Goal: Transaction & Acquisition: Purchase product/service

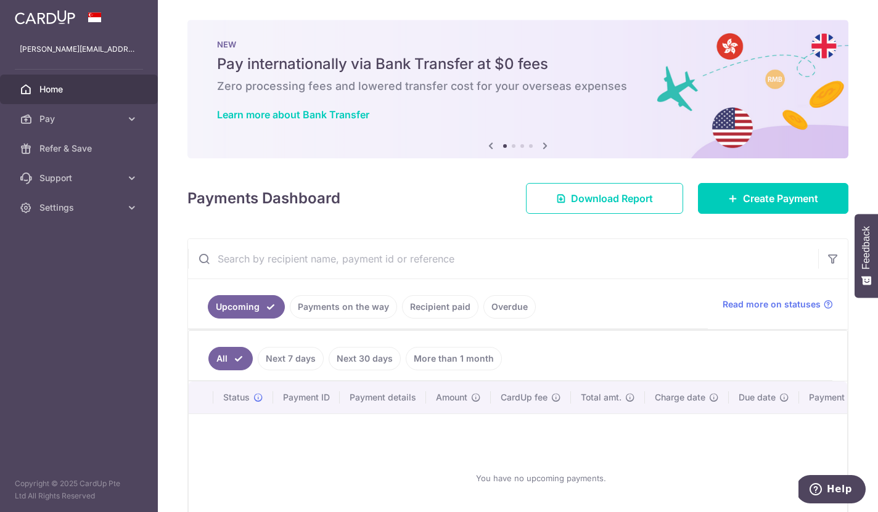
click at [290, 319] on link "Payments on the way" at bounding box center [343, 306] width 107 height 23
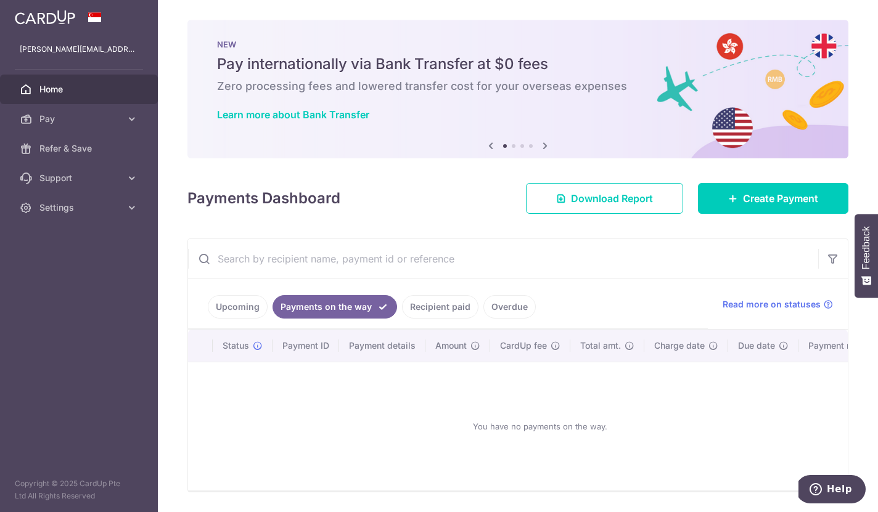
click at [402, 319] on link "Recipient paid" at bounding box center [440, 306] width 76 height 23
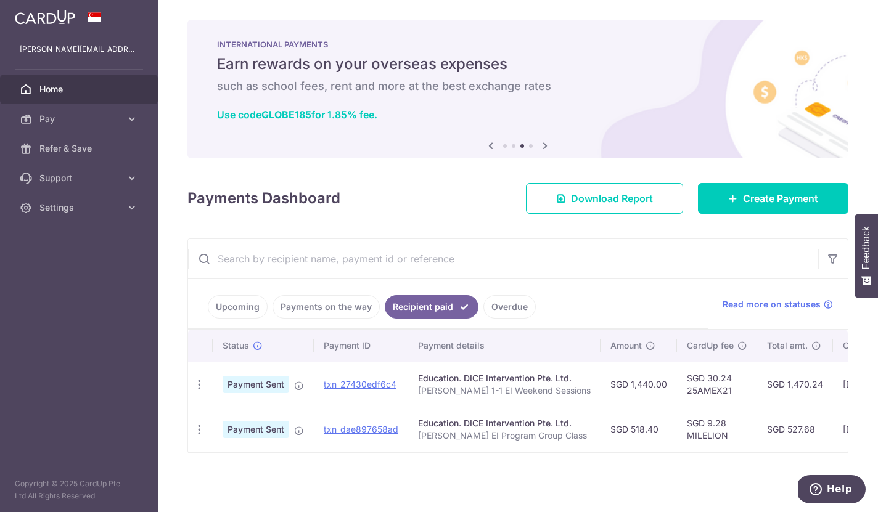
click at [801, 206] on span "Create Payment" at bounding box center [780, 198] width 75 height 15
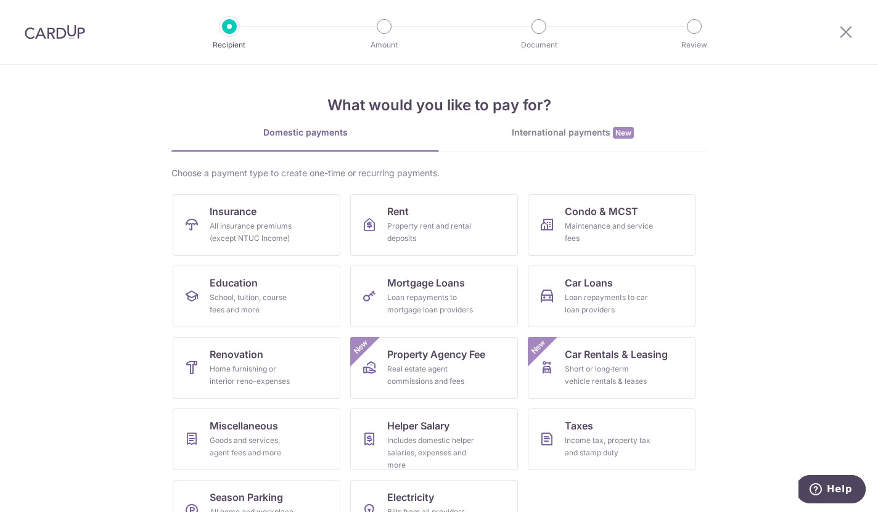
click at [284, 295] on div "School, tuition, course fees and more" at bounding box center [254, 304] width 89 height 25
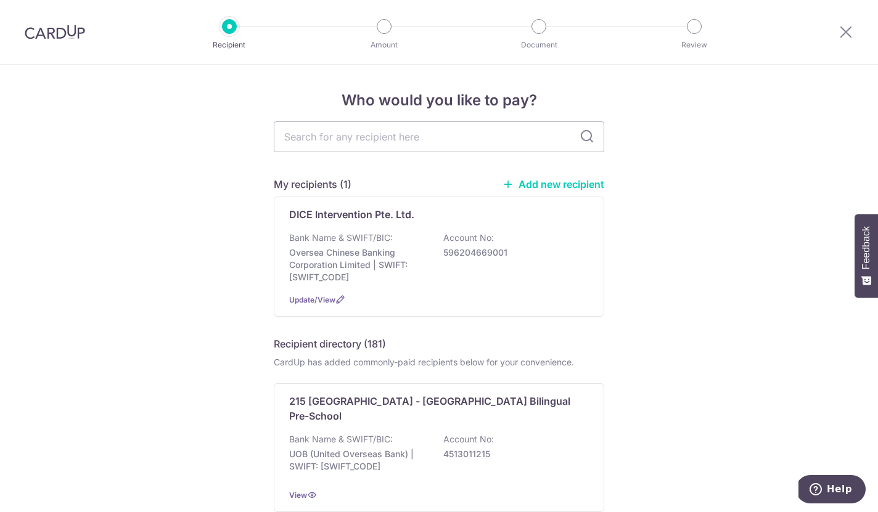
click at [427, 264] on p "Oversea Chinese Banking Corporation Limited | SWIFT: OCBCSGSGXXX" at bounding box center [358, 265] width 138 height 37
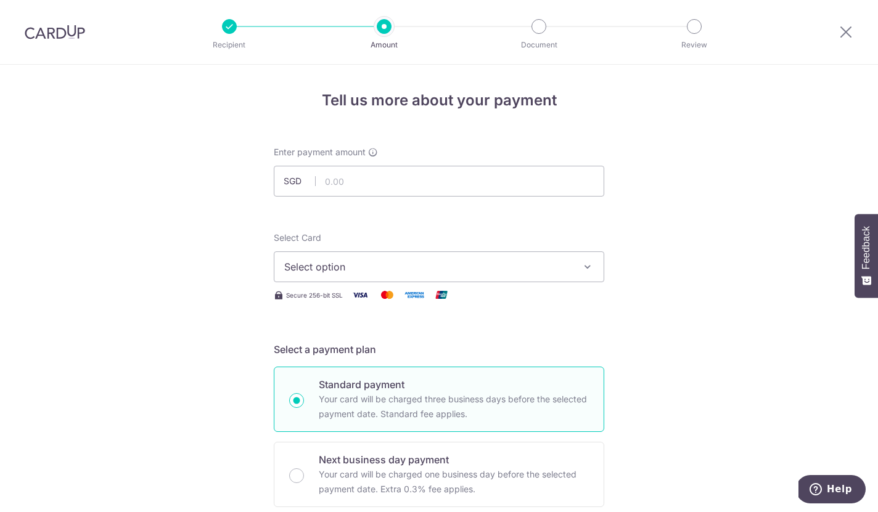
click at [588, 273] on icon "button" at bounding box center [587, 267] width 12 height 12
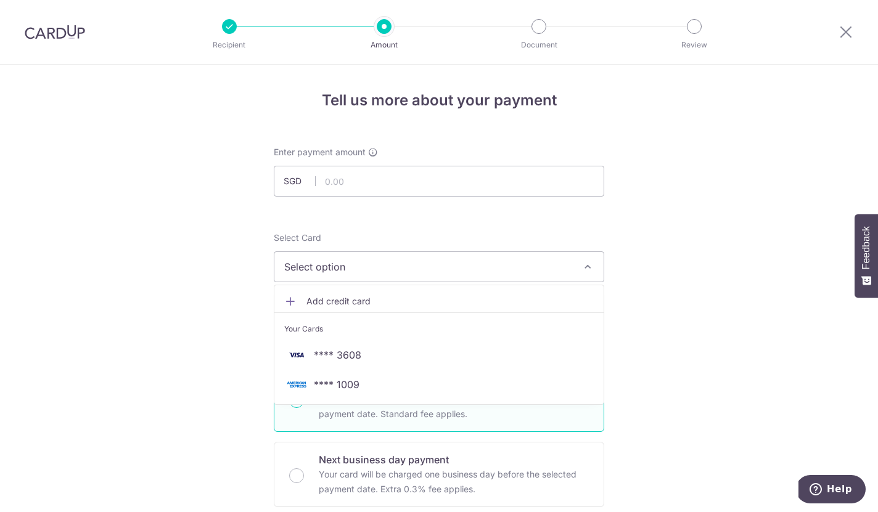
click at [360, 357] on span "**** 3608" at bounding box center [337, 355] width 47 height 15
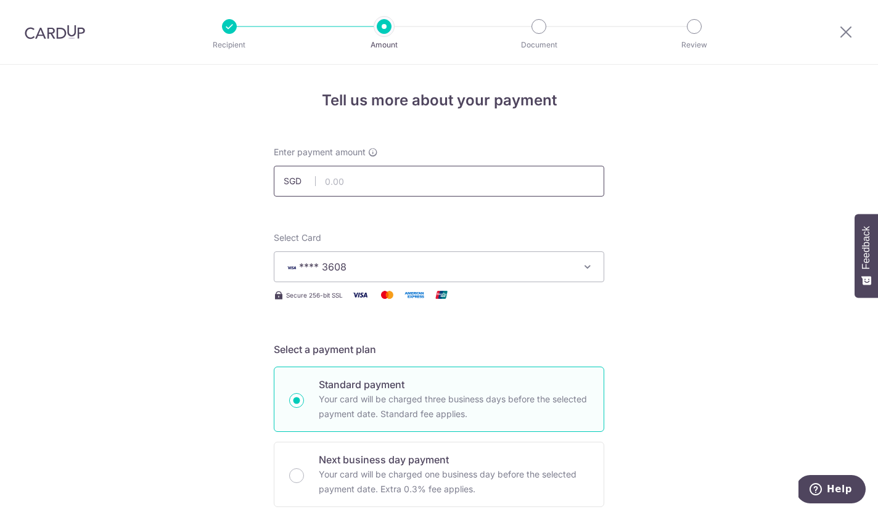
click at [467, 192] on input "text" at bounding box center [439, 181] width 330 height 31
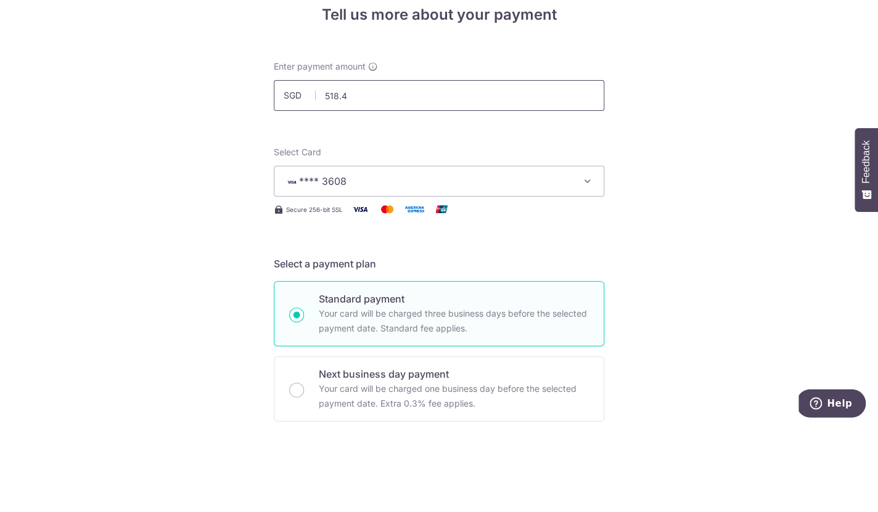
type input "518.40"
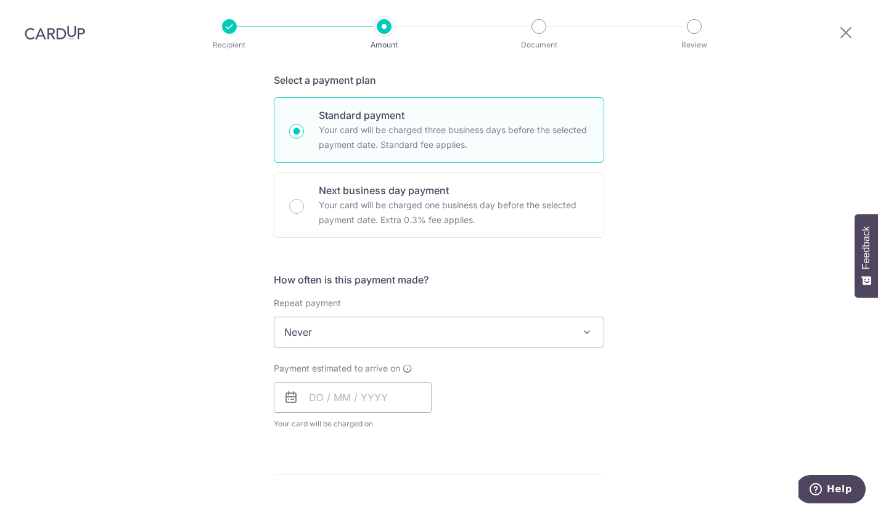
scroll to position [268, 0]
click at [587, 326] on span at bounding box center [586, 333] width 15 height 15
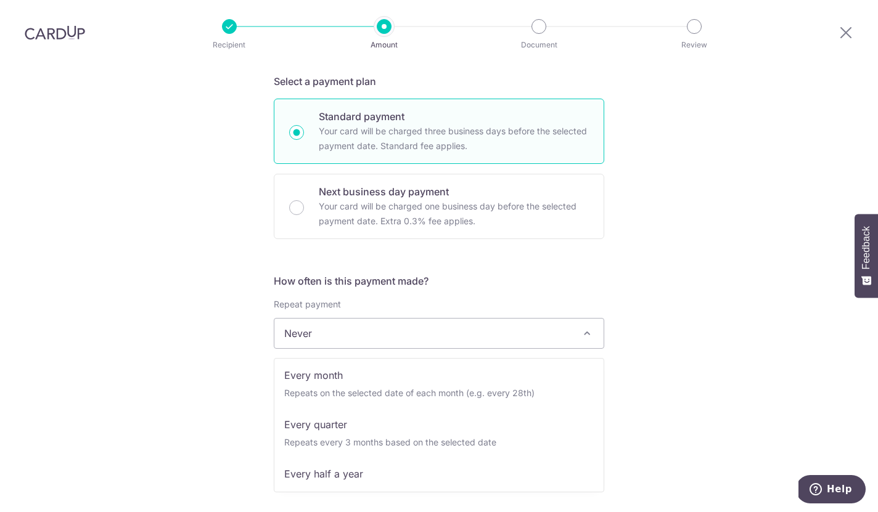
scroll to position [102, 0]
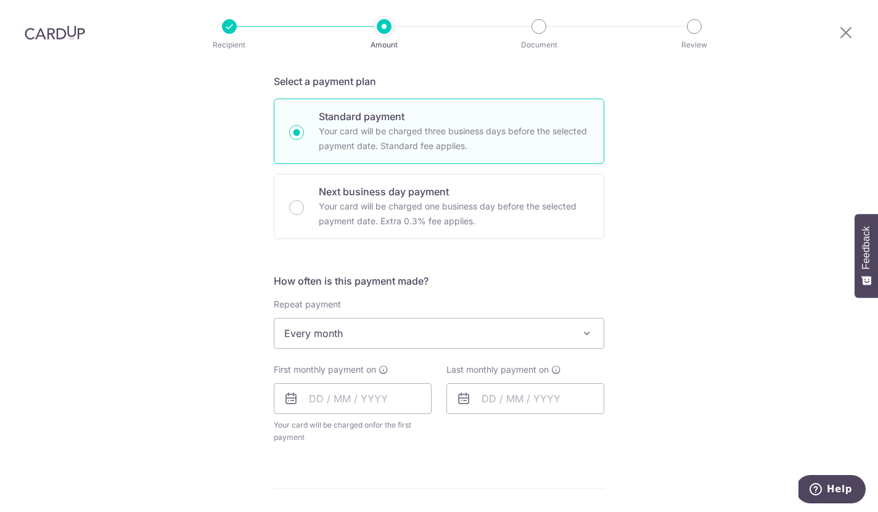
click at [591, 319] on span "Every month" at bounding box center [438, 334] width 329 height 30
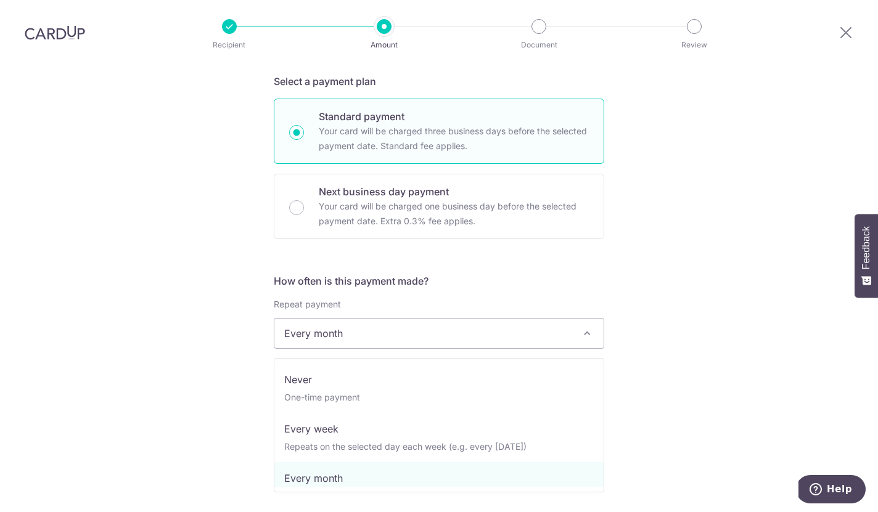
select select "1"
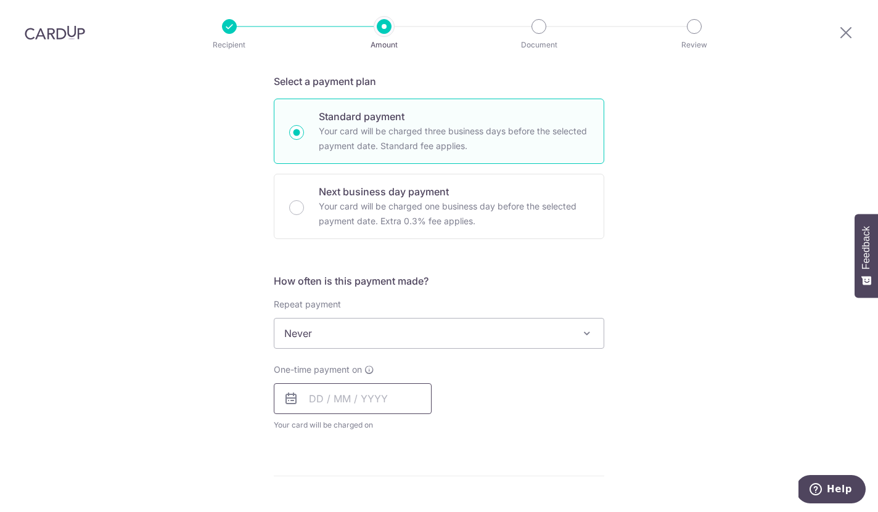
click at [320, 383] on input "text" at bounding box center [353, 398] width 158 height 31
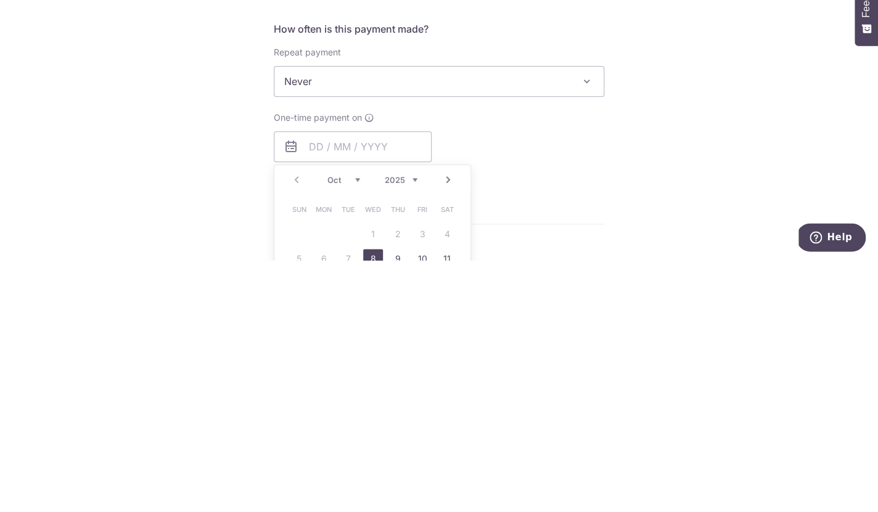
click at [751, 117] on div "Tell us more about your payment Enter payment amount SGD 518.40 518.40 Select C…" at bounding box center [439, 354] width 878 height 1115
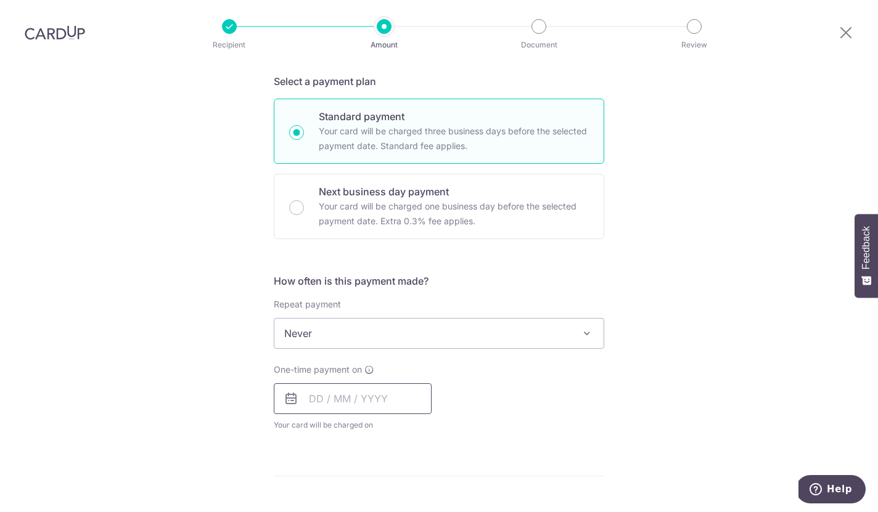
click at [348, 383] on input "text" at bounding box center [353, 398] width 158 height 31
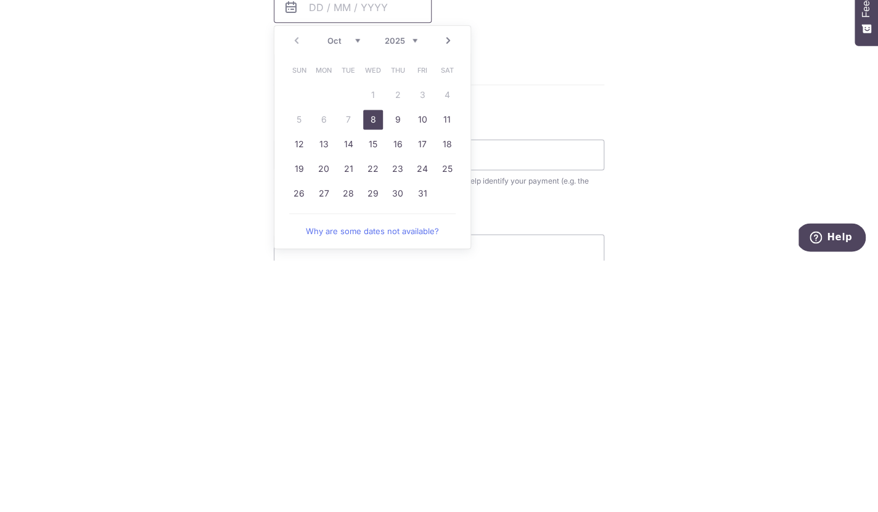
scroll to position [406, 0]
click at [350, 413] on link "21" at bounding box center [348, 423] width 20 height 20
type input "[DATE]"
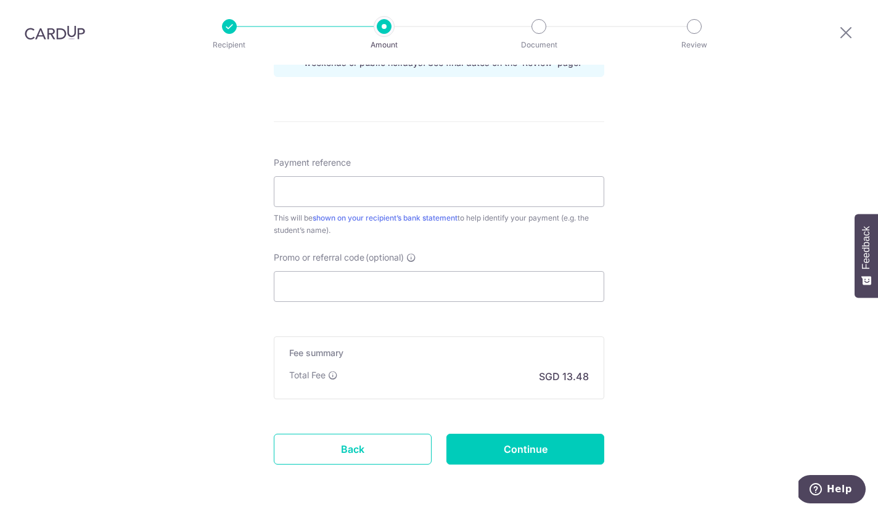
scroll to position [665, 0]
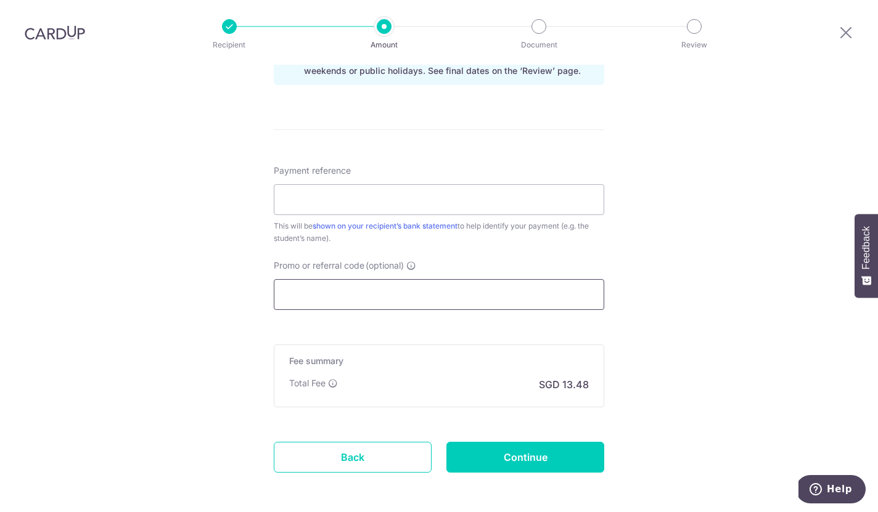
click at [452, 279] on input "Promo or referral code (optional)" at bounding box center [439, 294] width 330 height 31
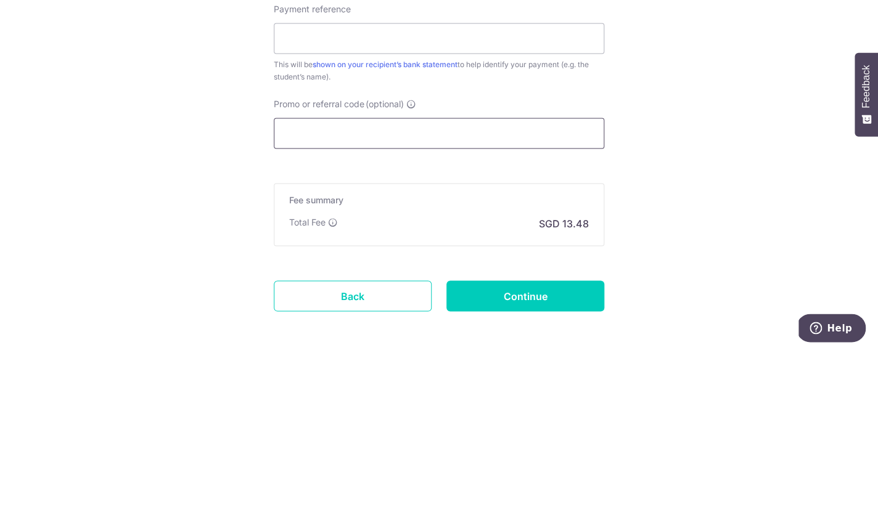
click at [303, 279] on input "Promo or referral code (optional)" at bounding box center [439, 294] width 330 height 31
paste input "VISAFREE"
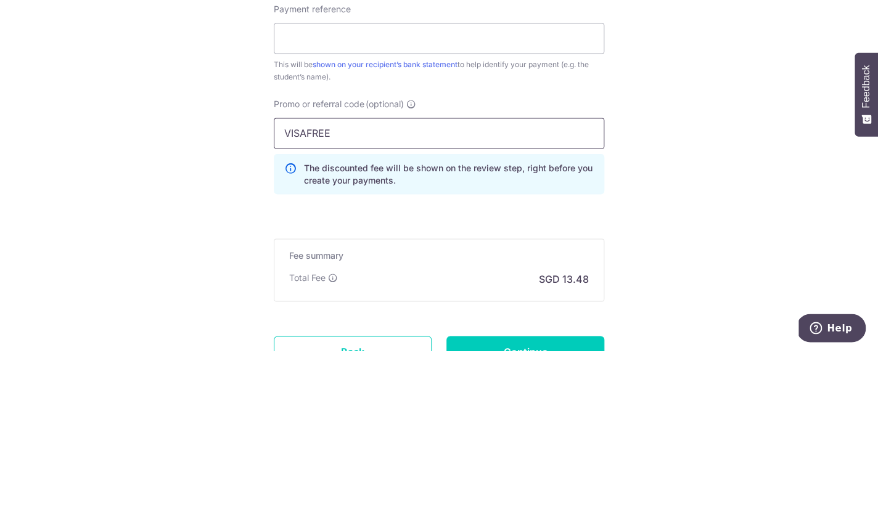
type input "VISAFREE"
click at [693, 105] on div "Tell us more about your payment Enter payment amount SGD 518.40 518.40 Select C…" at bounding box center [439, 10] width 878 height 1221
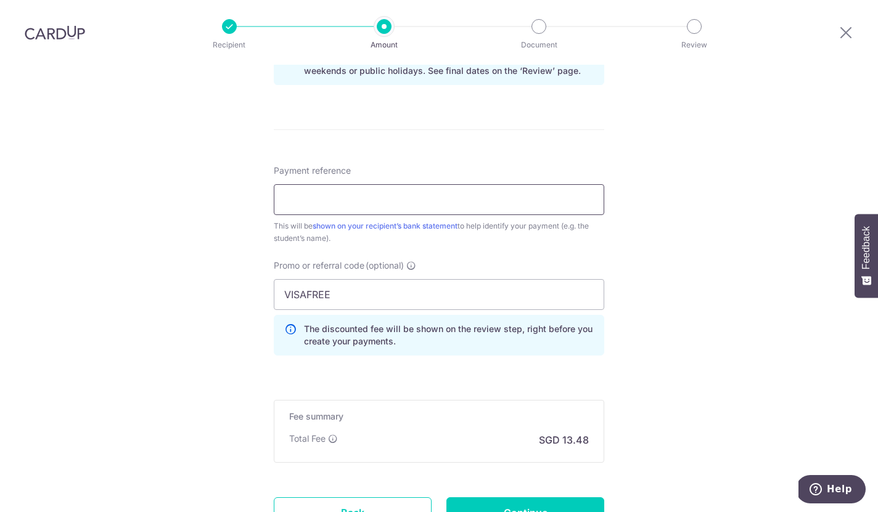
click at [545, 184] on input "Payment reference" at bounding box center [439, 199] width 330 height 31
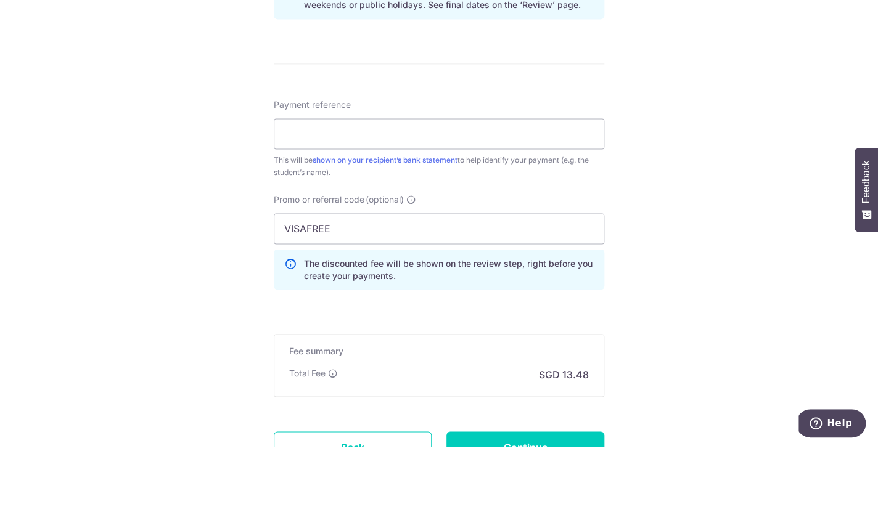
click at [750, 136] on div "Tell us more about your payment Enter payment amount SGD 518.40 518.40 Select C…" at bounding box center [439, 10] width 878 height 1221
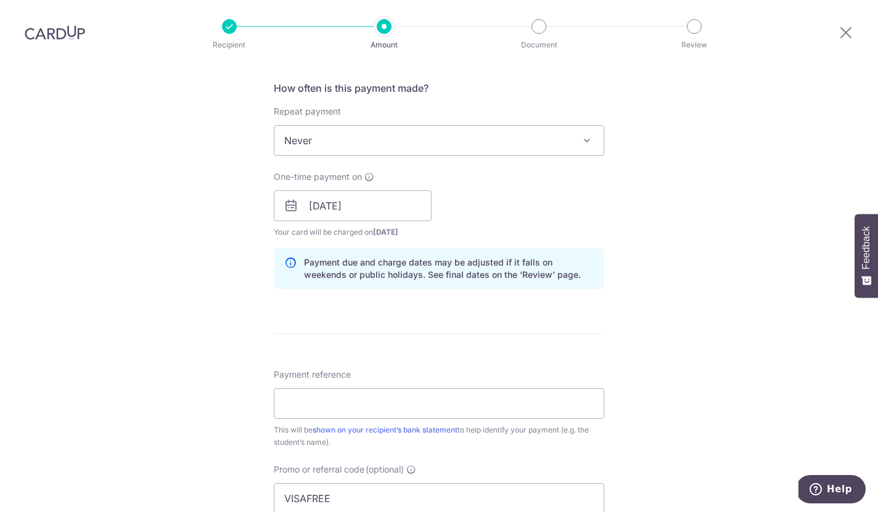
scroll to position [462, 0]
click at [506, 388] on input "Payment reference" at bounding box center [439, 403] width 330 height 31
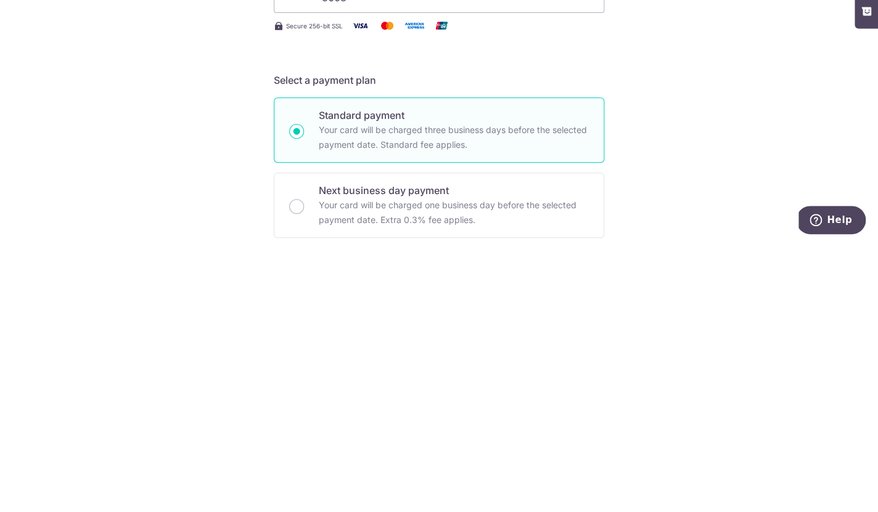
scroll to position [0, 0]
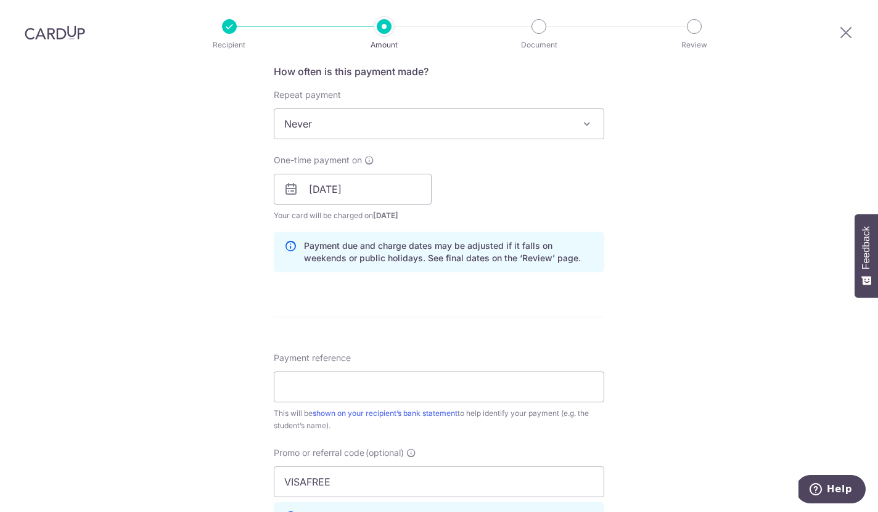
scroll to position [479, 0]
click at [548, 371] on input "Payment reference" at bounding box center [439, 386] width 330 height 31
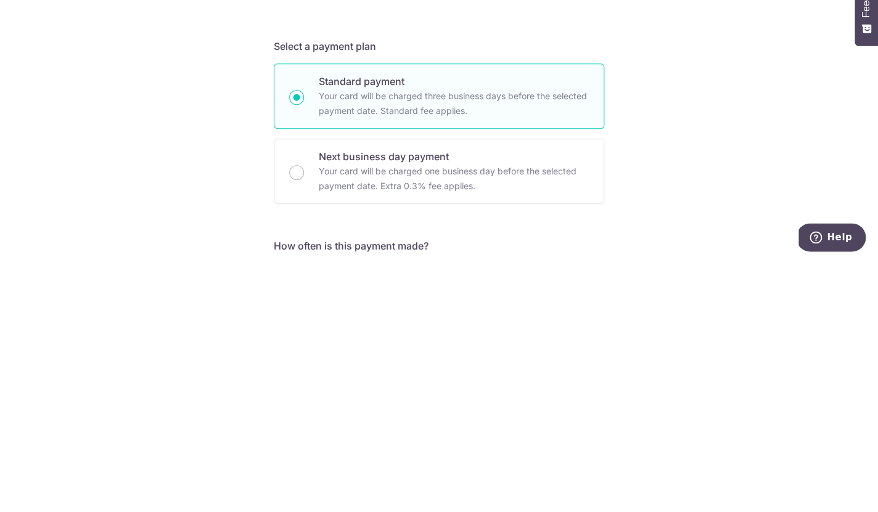
scroll to position [31, 0]
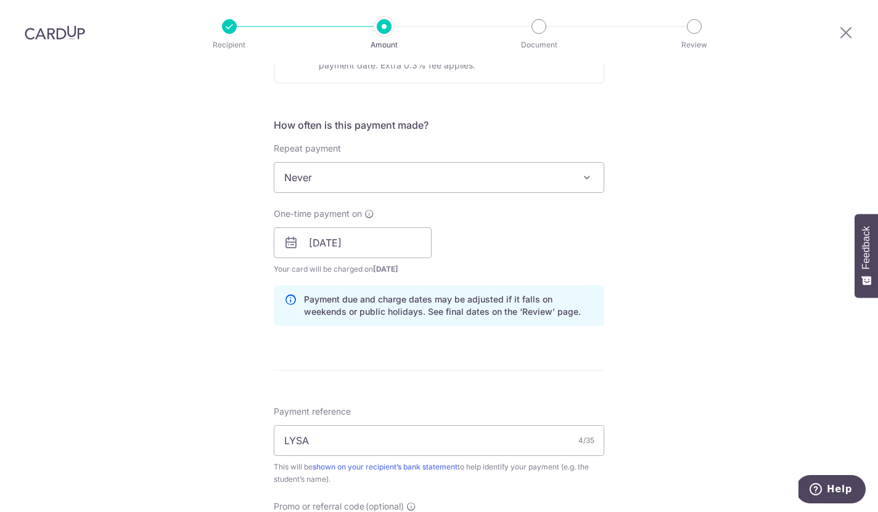
scroll to position [522, 0]
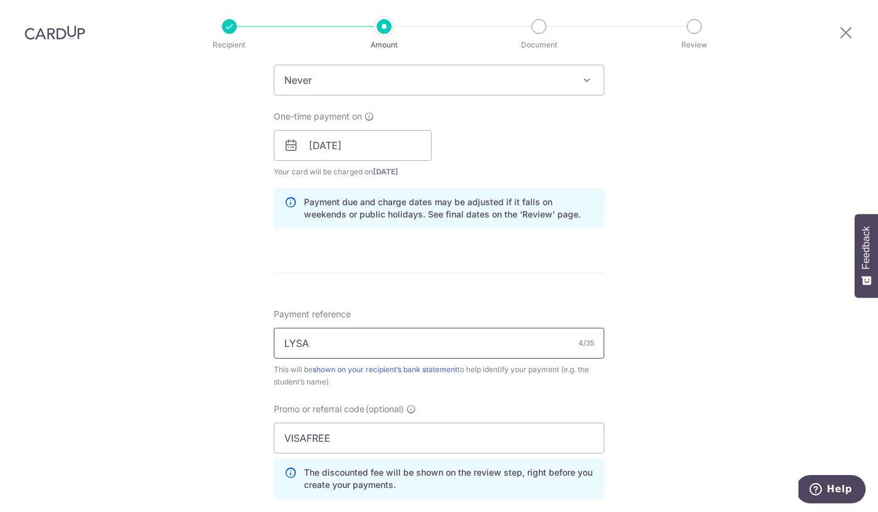
click at [320, 328] on input "LYSA" at bounding box center [439, 343] width 330 height 31
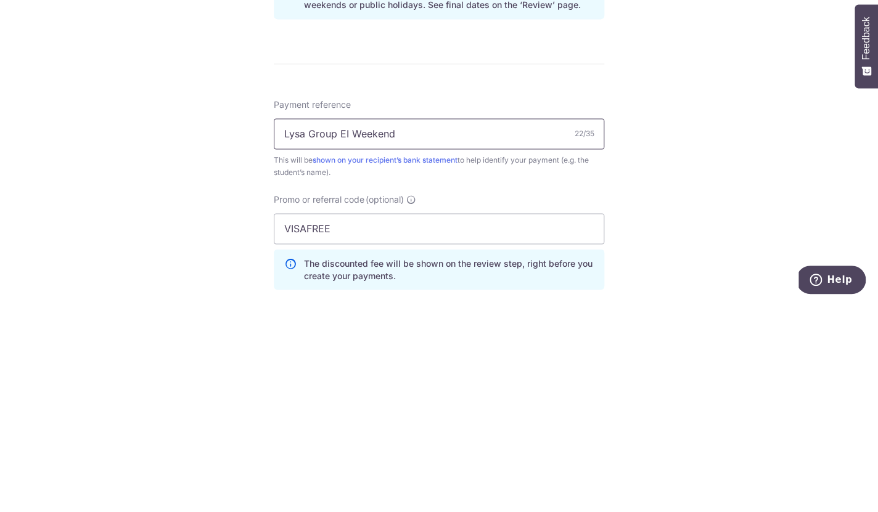
click at [327, 328] on input "Lysa Group EI Weekend" at bounding box center [439, 343] width 330 height 31
click at [330, 328] on input "Lysa Group EI Weekend" at bounding box center [439, 343] width 330 height 31
click at [377, 328] on input "Lysa EI Weekend" at bounding box center [439, 343] width 330 height 31
type input "Lysa EI Weekend Group Sessions"
click at [737, 123] on div "Tell us more about your payment Enter payment amount SGD 518.40 518.40 Select C…" at bounding box center [439, 153] width 878 height 1221
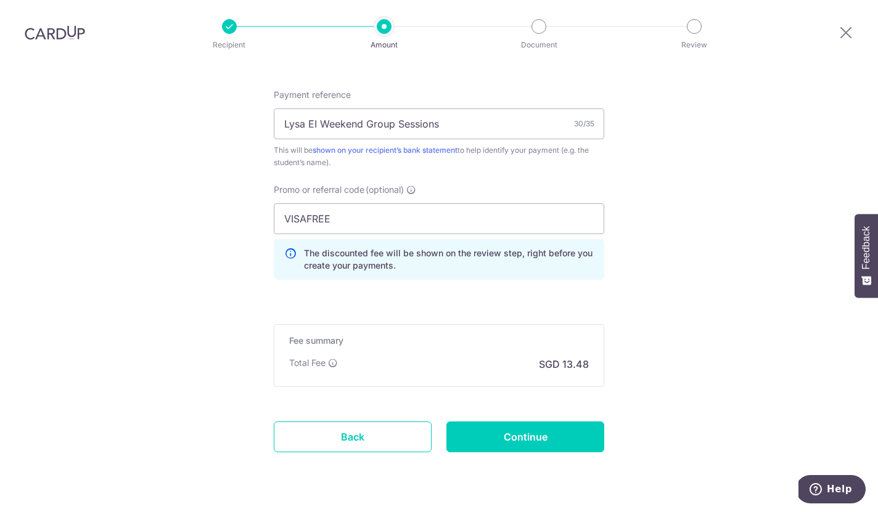
scroll to position [741, 0]
click at [576, 422] on input "Continue" at bounding box center [525, 437] width 158 height 31
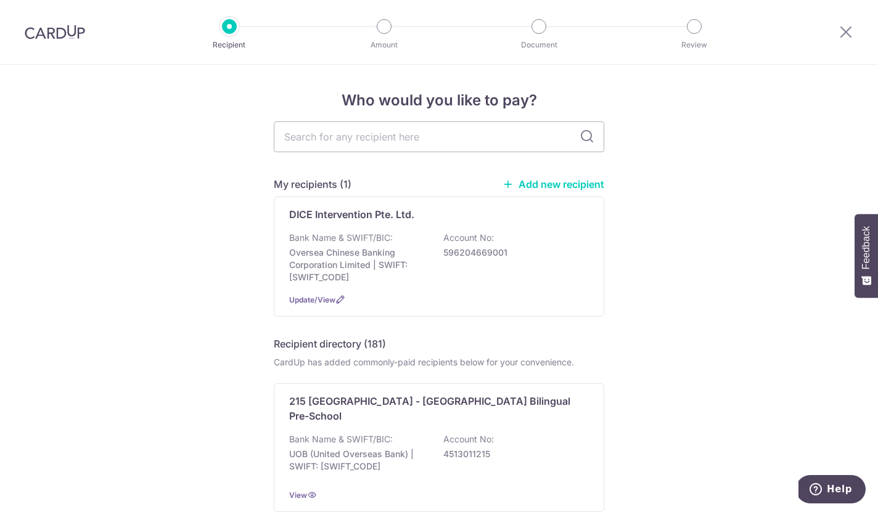
click at [52, 35] on img at bounding box center [55, 32] width 60 height 15
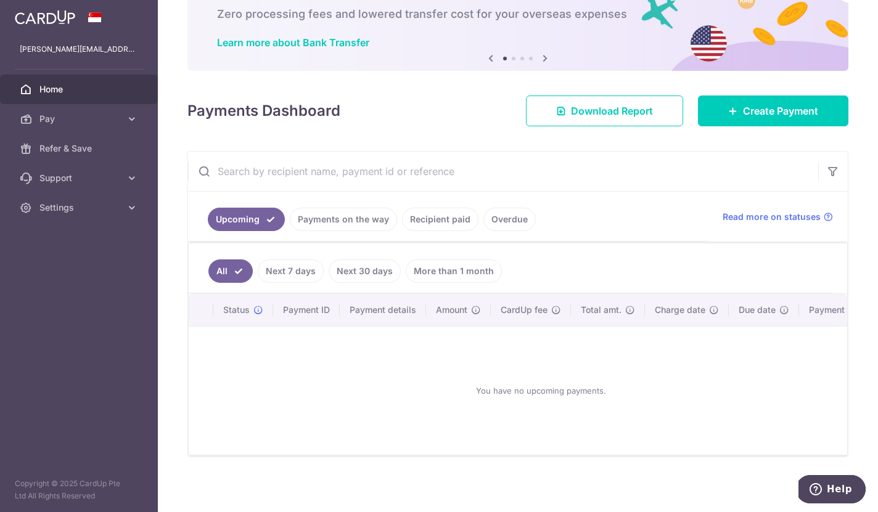
scroll to position [72, 0]
click at [402, 231] on link "Recipient paid" at bounding box center [440, 219] width 76 height 23
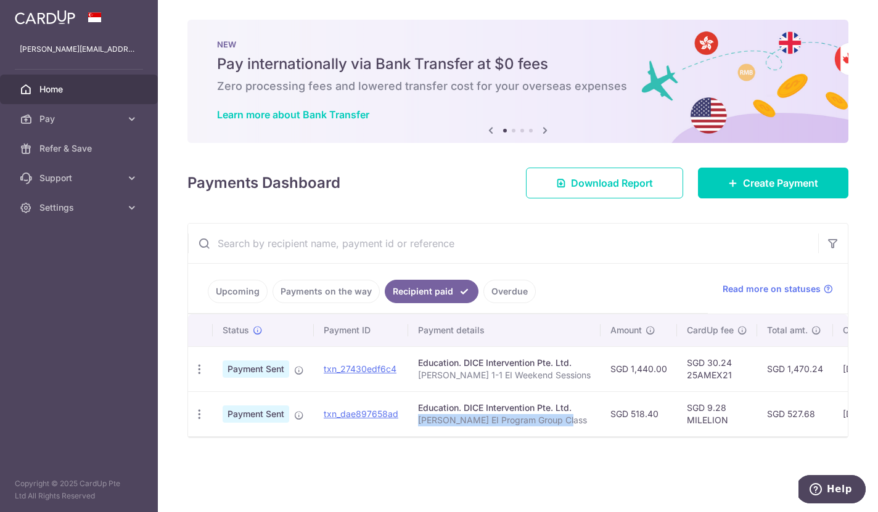
copy p "[PERSON_NAME] EI Program Group Class"
click at [782, 190] on span "Create Payment" at bounding box center [780, 183] width 75 height 15
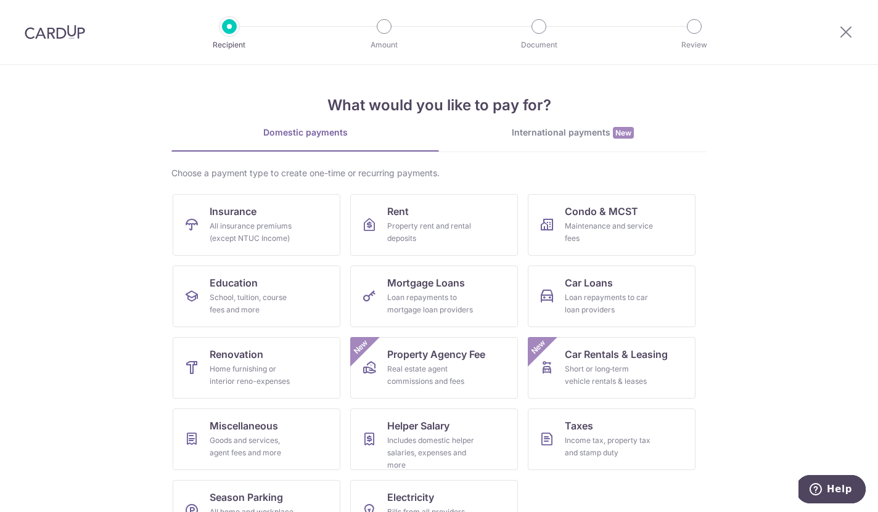
click at [282, 289] on link "Education School, tuition, course fees and more" at bounding box center [257, 297] width 168 height 62
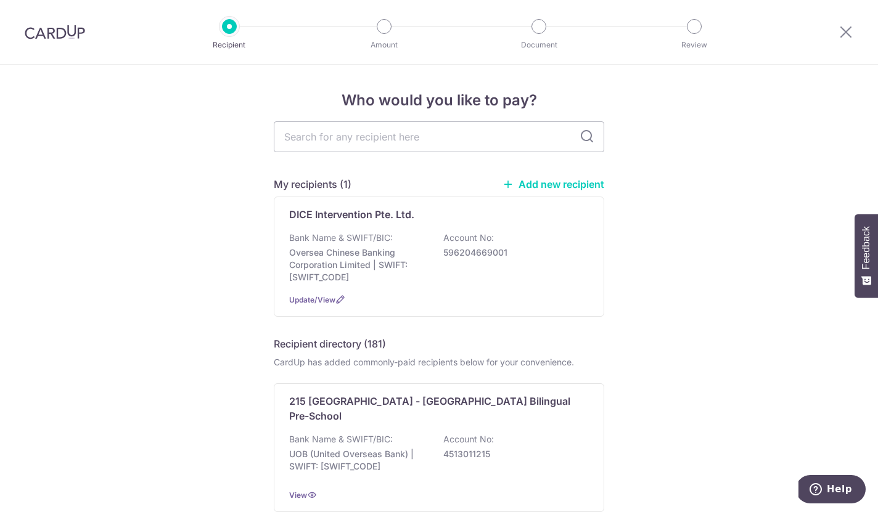
click at [523, 259] on p "596204669001" at bounding box center [512, 253] width 138 height 12
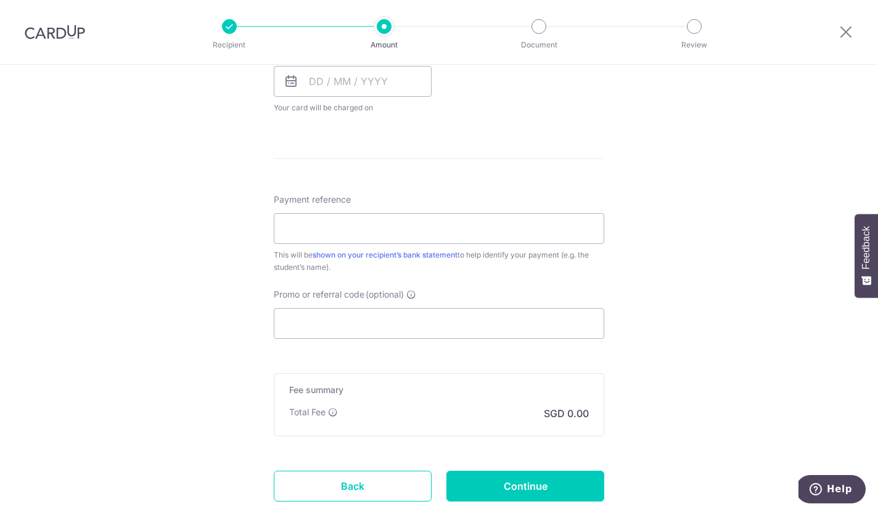
scroll to position [588, 0]
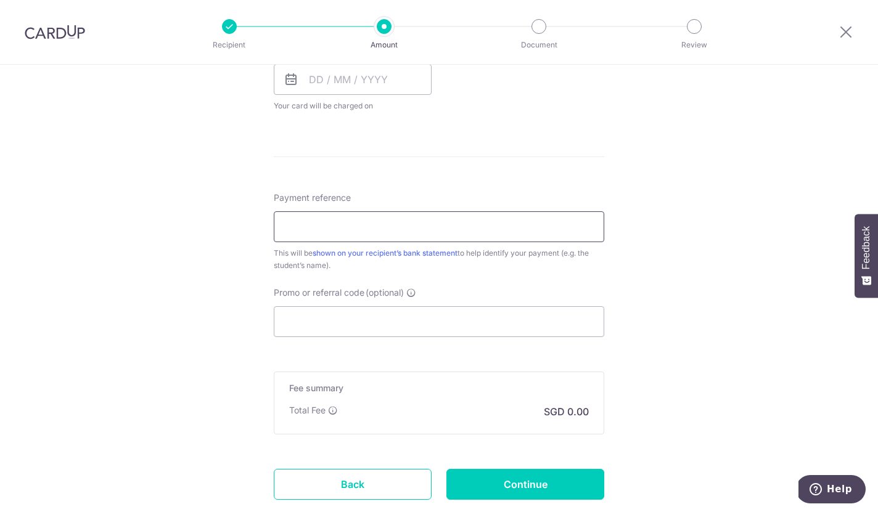
click at [523, 233] on input "Payment reference" at bounding box center [439, 226] width 330 height 31
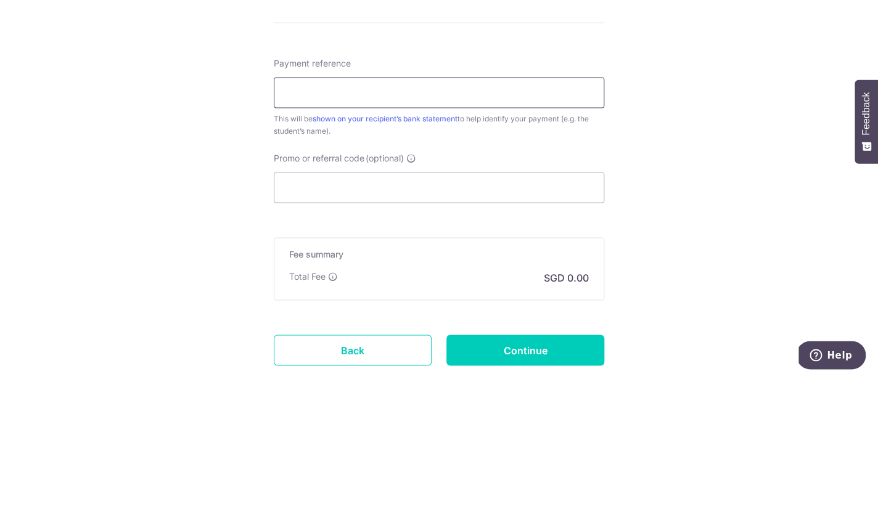
click at [314, 211] on input "Payment reference" at bounding box center [439, 226] width 330 height 31
paste input "[PERSON_NAME] EI Program Group Class"
type input "[PERSON_NAME] EI Program Group Class"
click at [718, 90] on div "Tell us more about your payment Enter payment amount SGD Select Card Select opt…" at bounding box center [439, 34] width 878 height 1115
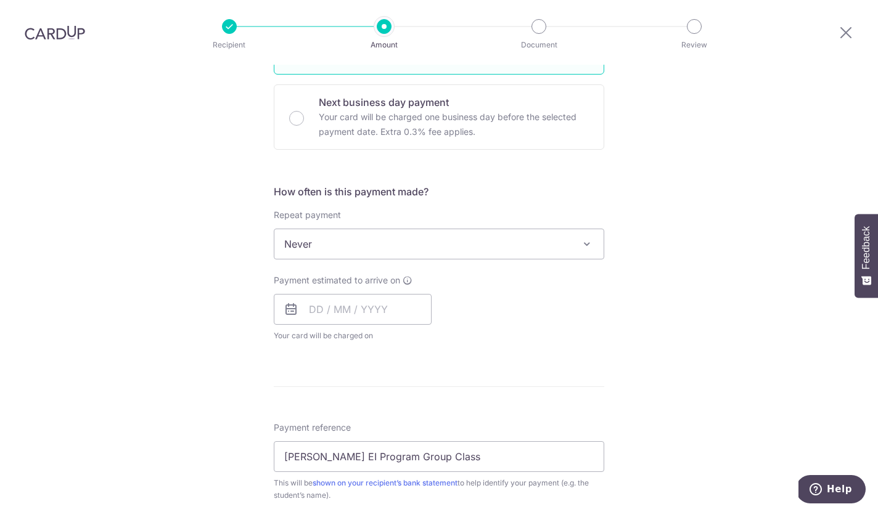
scroll to position [333, 0]
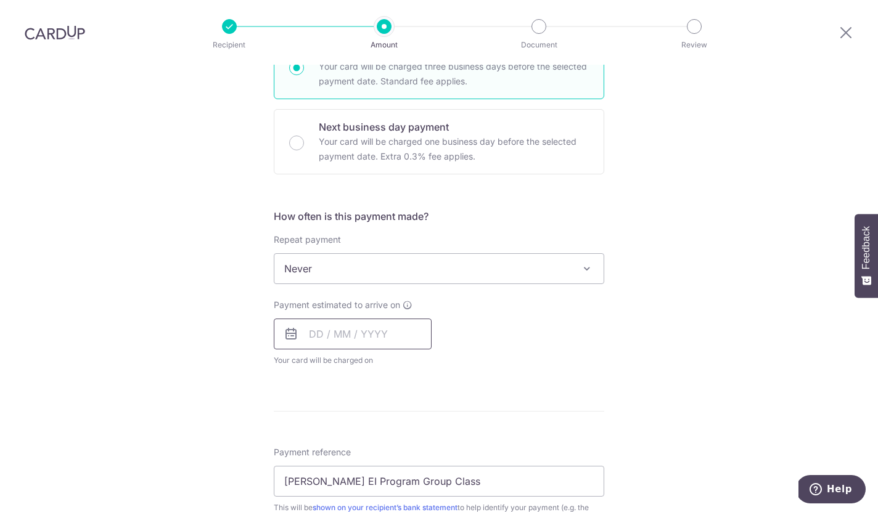
click at [319, 319] on input "text" at bounding box center [353, 334] width 158 height 31
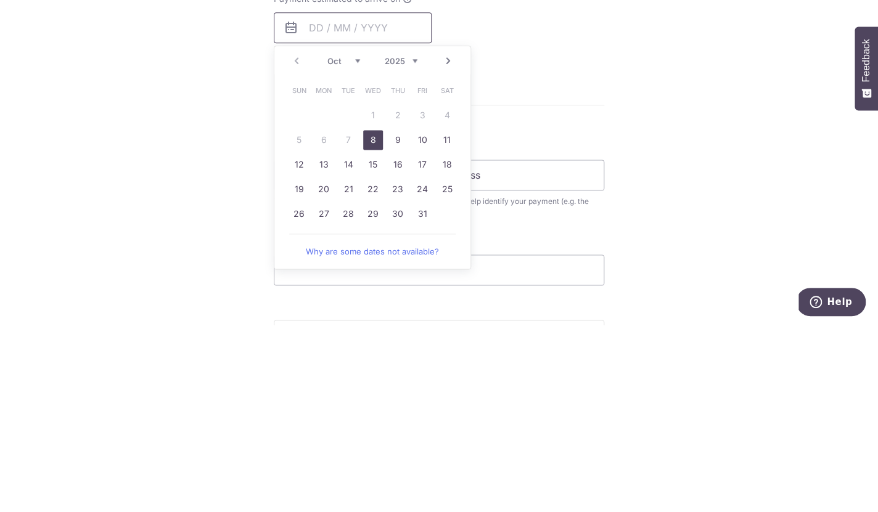
scroll to position [454, 0]
click at [348, 365] on link "21" at bounding box center [348, 375] width 20 height 20
type input "21/10/2025"
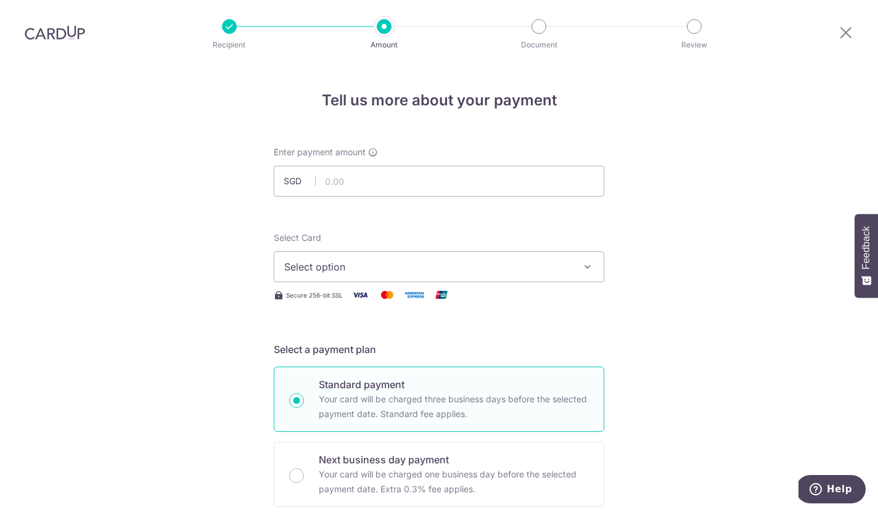
scroll to position [0, 0]
click at [594, 252] on button "Select option" at bounding box center [439, 267] width 330 height 31
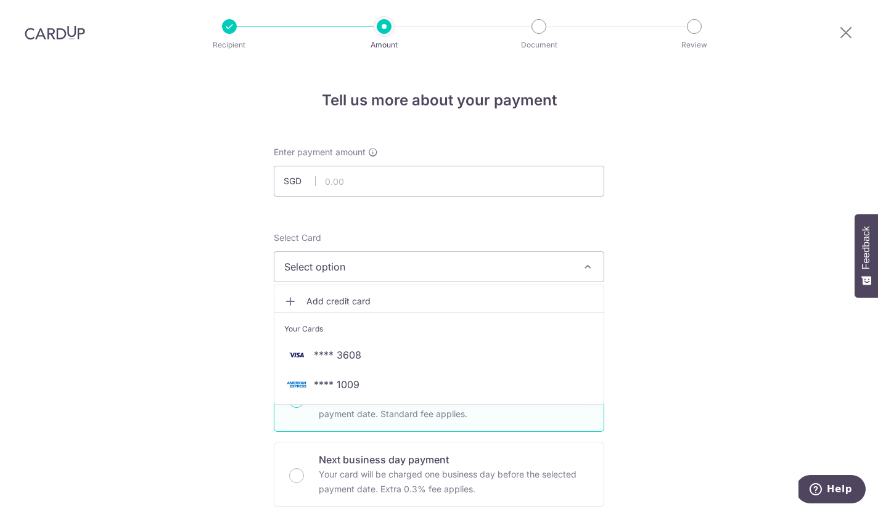
click at [444, 348] on span "**** 3608" at bounding box center [438, 355] width 309 height 15
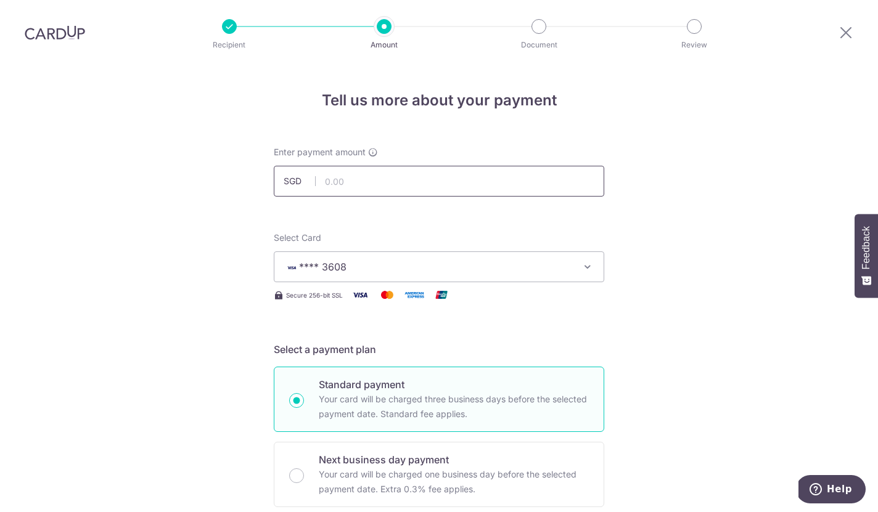
click at [440, 166] on input "text" at bounding box center [439, 181] width 330 height 31
type input "518.40"
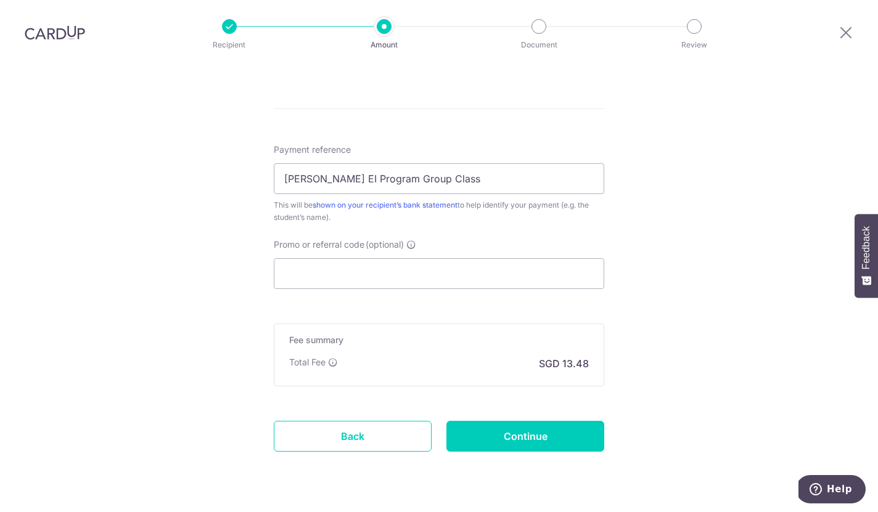
scroll to position [686, 0]
click at [572, 259] on input "Promo or referral code (optional)" at bounding box center [439, 274] width 330 height 31
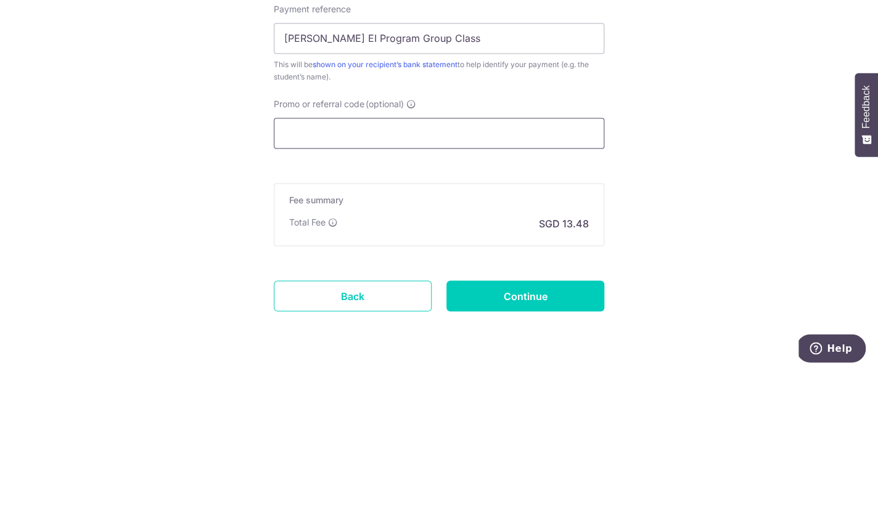
scroll to position [54, 0]
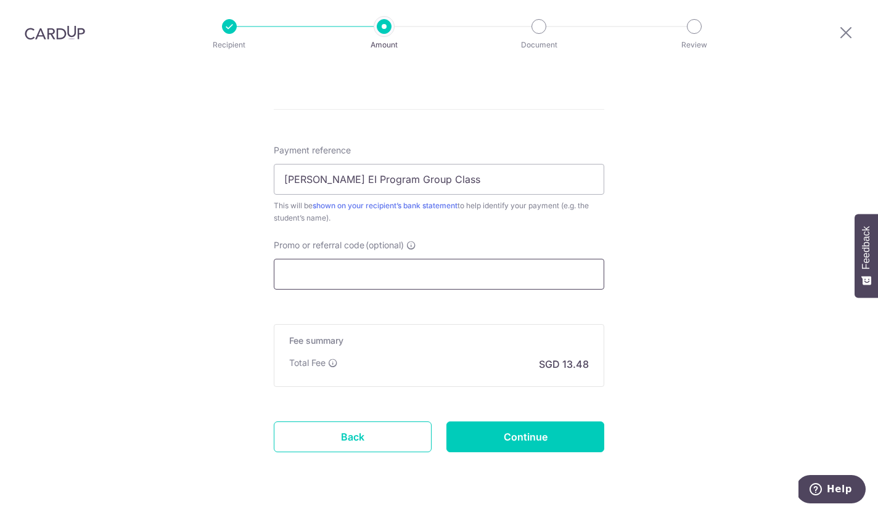
click at [470, 259] on input "Promo or referral code (optional)" at bounding box center [439, 274] width 330 height 31
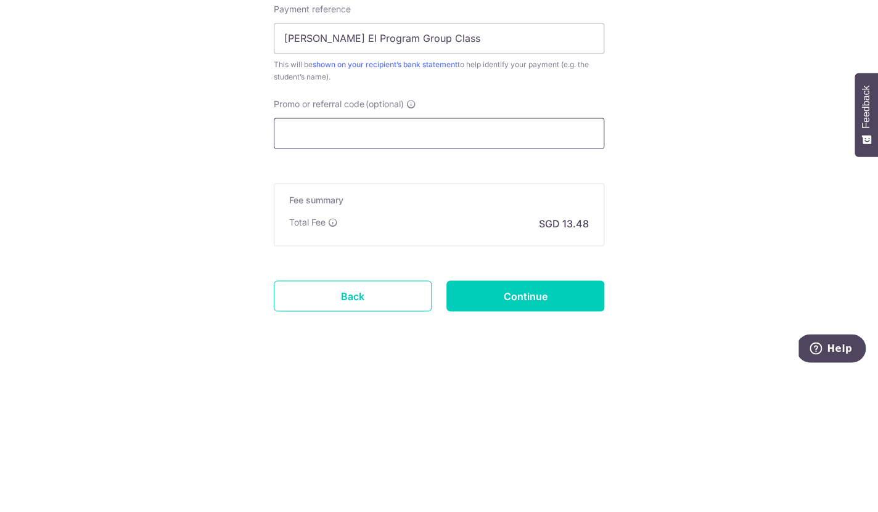
paste input "HONEYMONEY"
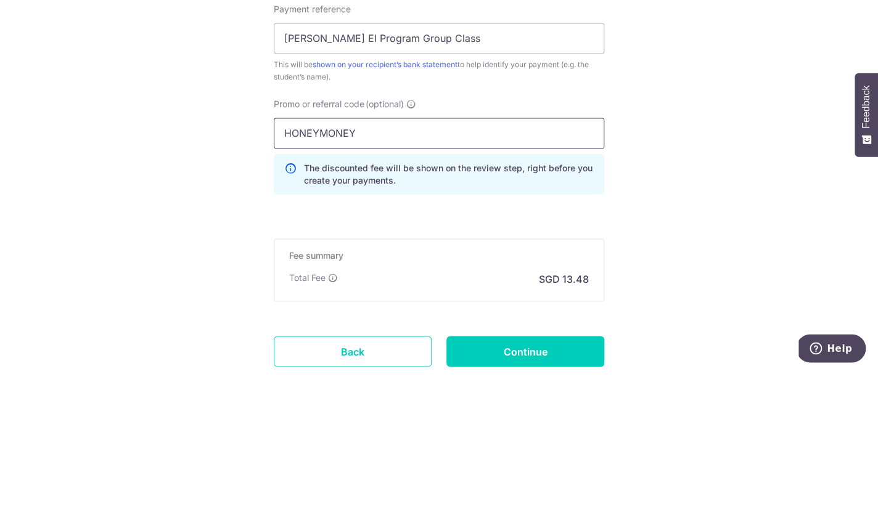
type input "HONEYMONEY"
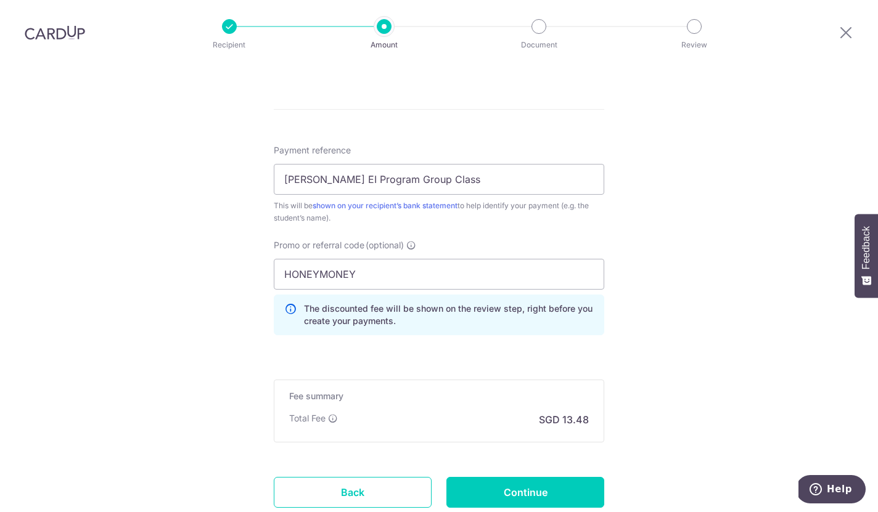
click at [564, 477] on input "Continue" at bounding box center [525, 492] width 158 height 31
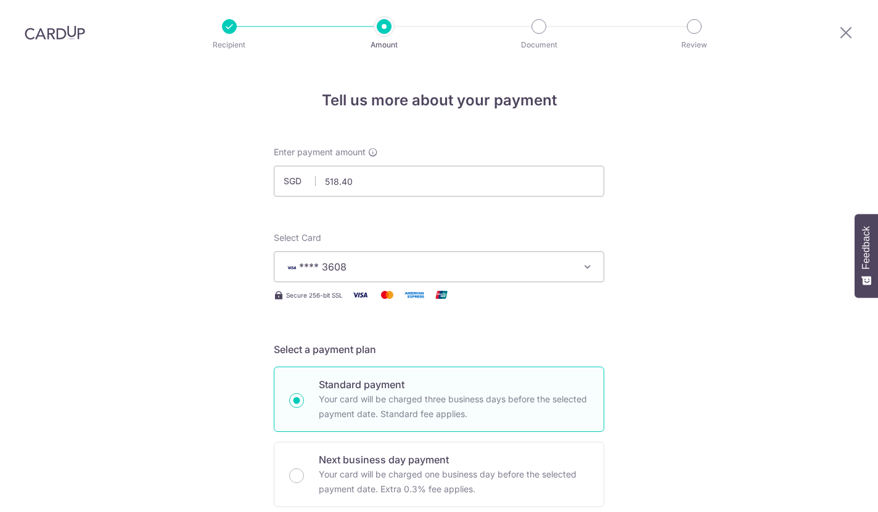
scroll to position [758, 0]
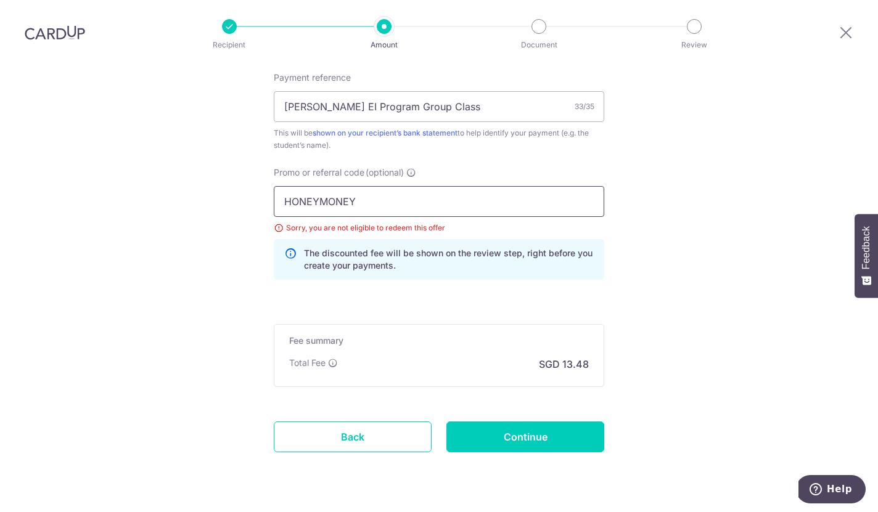
click at [482, 186] on input "HONEYMONEY" at bounding box center [439, 201] width 330 height 31
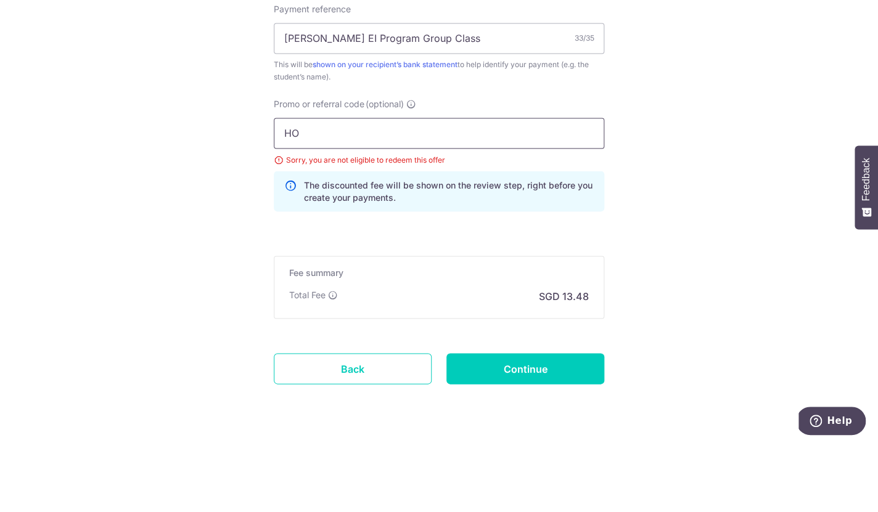
type input "H"
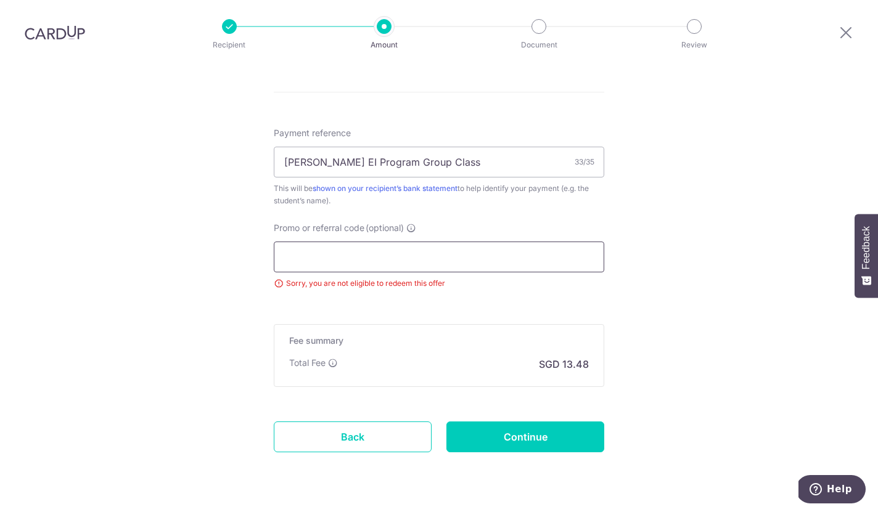
click at [380, 242] on input "Promo or referral code (optional)" at bounding box center [439, 257] width 330 height 31
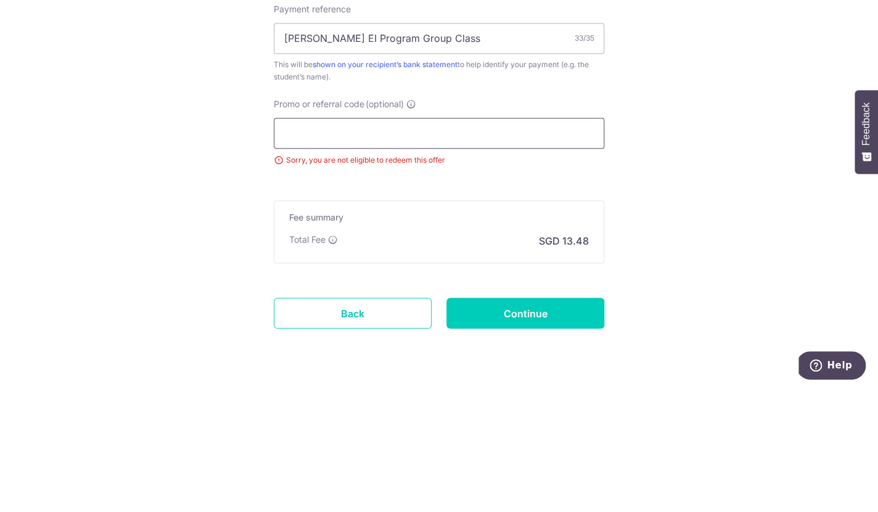
paste input "VTAX25ONE"
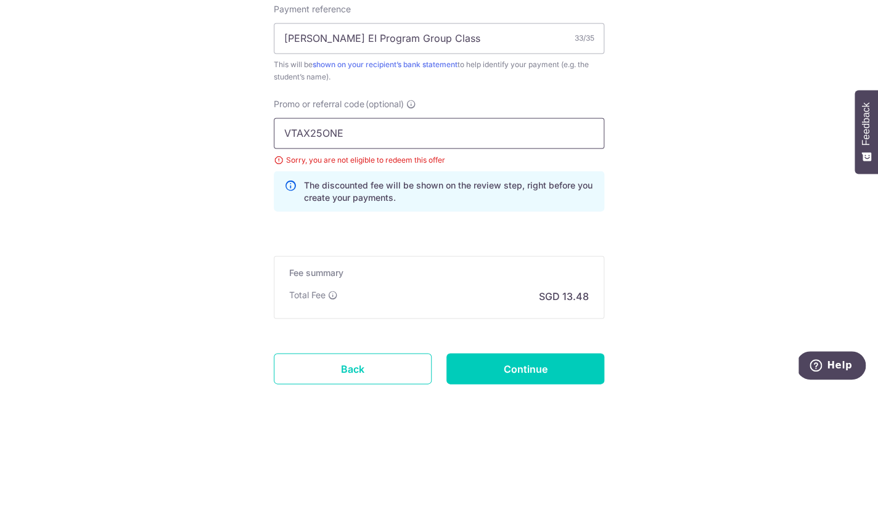
type input "VTAX25ONE"
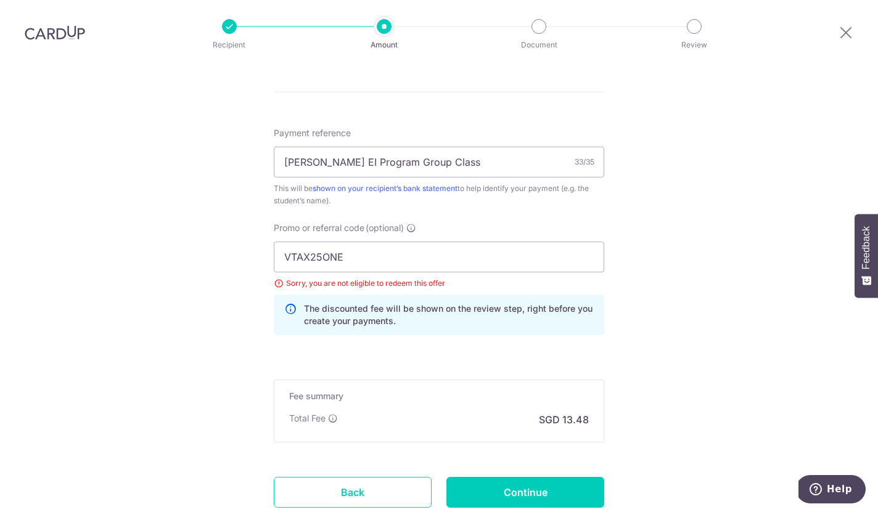
click at [575, 477] on input "Continue" at bounding box center [525, 492] width 158 height 31
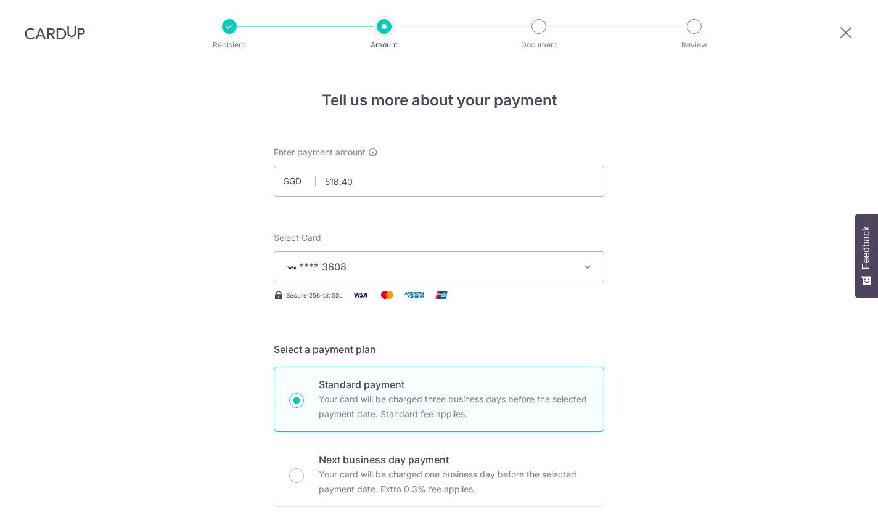
scroll to position [758, 0]
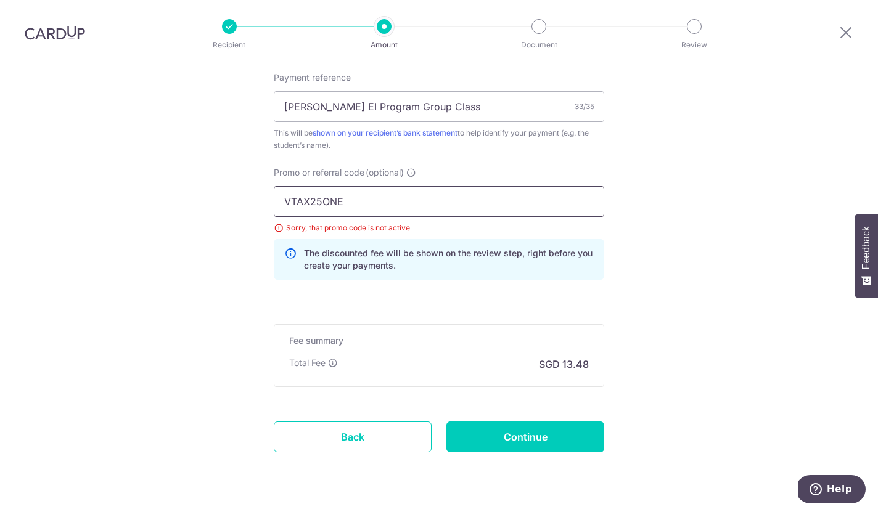
click at [469, 186] on input "VTAX25ONE" at bounding box center [439, 201] width 330 height 31
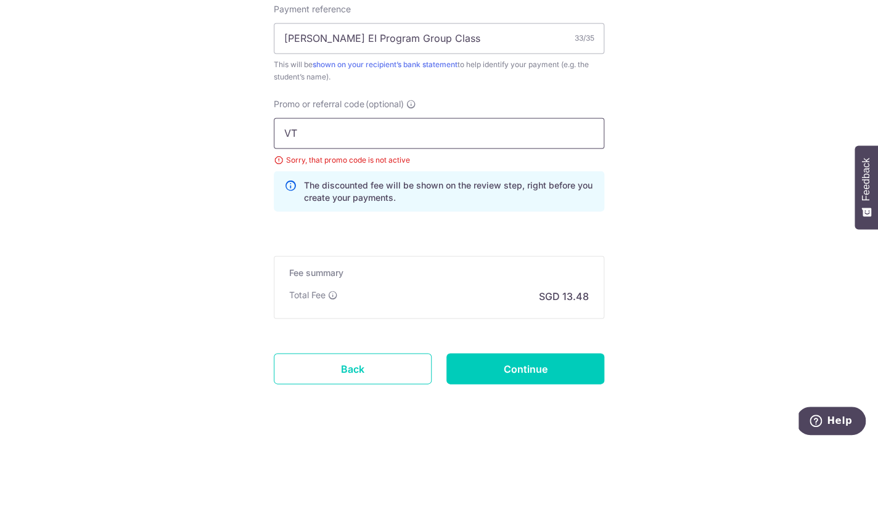
type input "V"
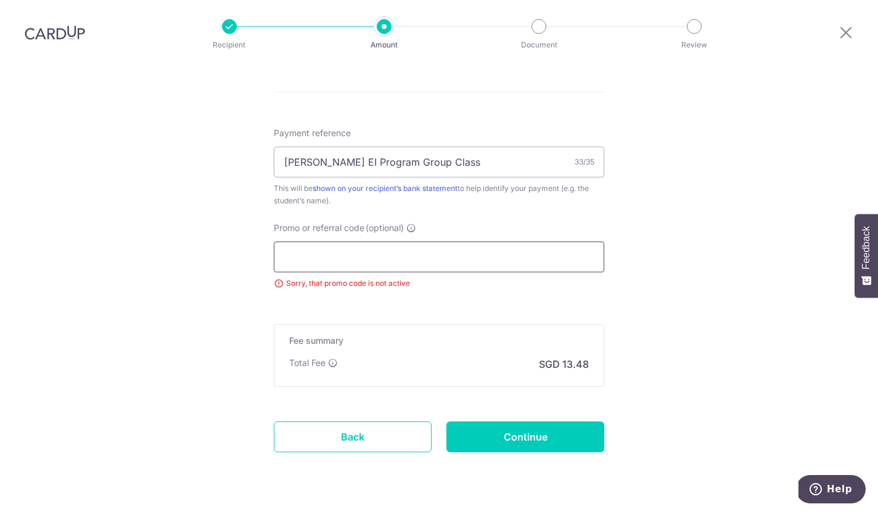
click at [306, 242] on input "Promo or referral code (optional)" at bounding box center [439, 257] width 330 height 31
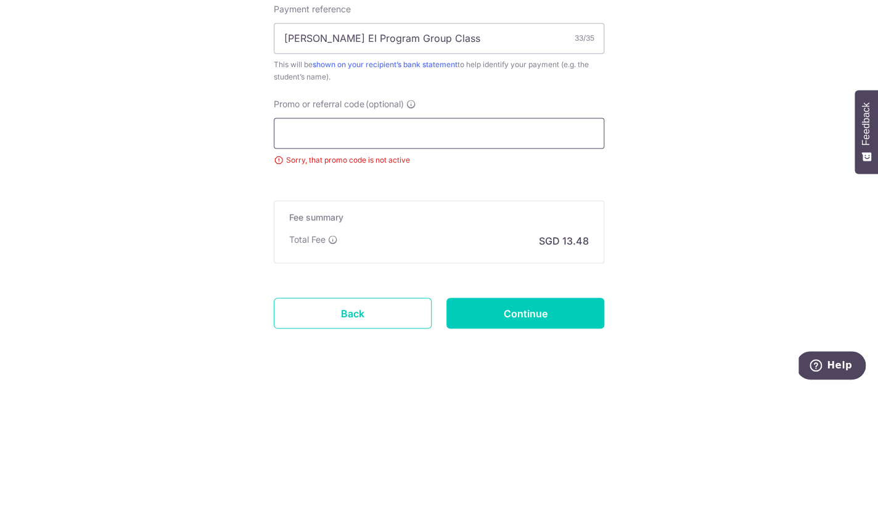
paste input "SAVERENT179"
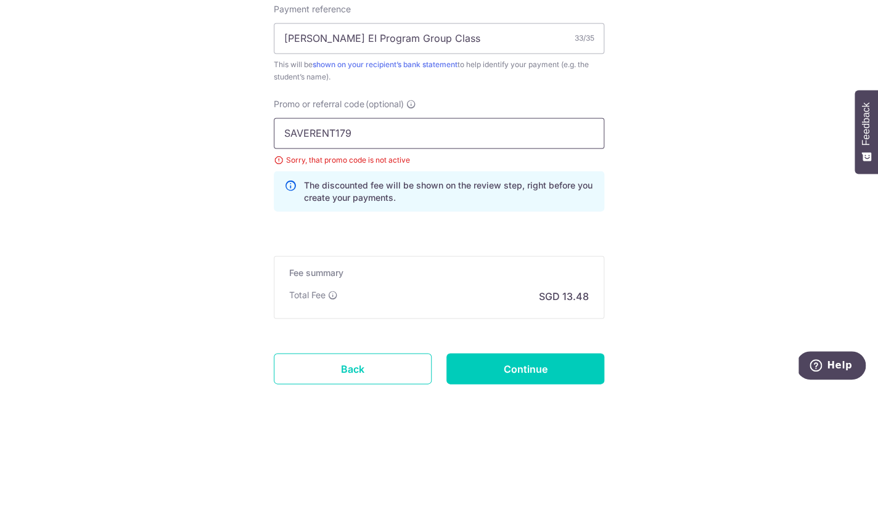
type input "SAVERENT179"
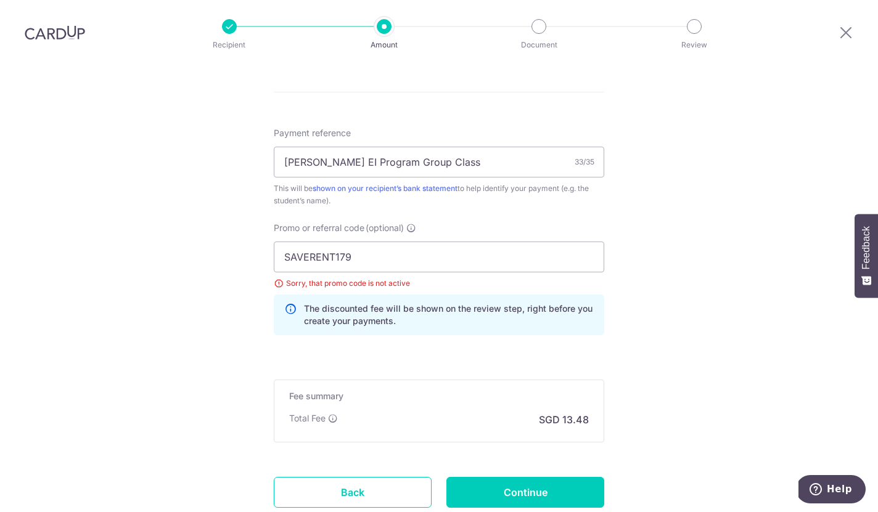
click at [577, 477] on input "Continue" at bounding box center [525, 492] width 158 height 31
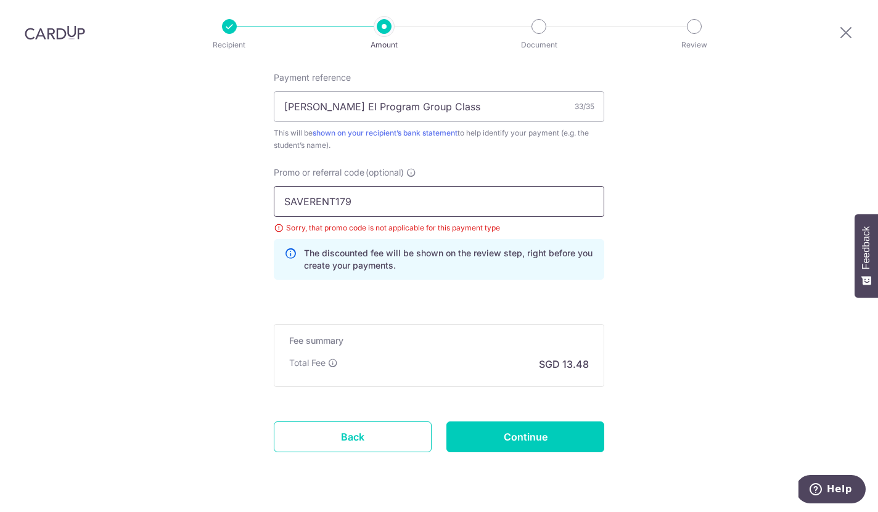
click at [456, 186] on input "SAVERENT179" at bounding box center [439, 201] width 330 height 31
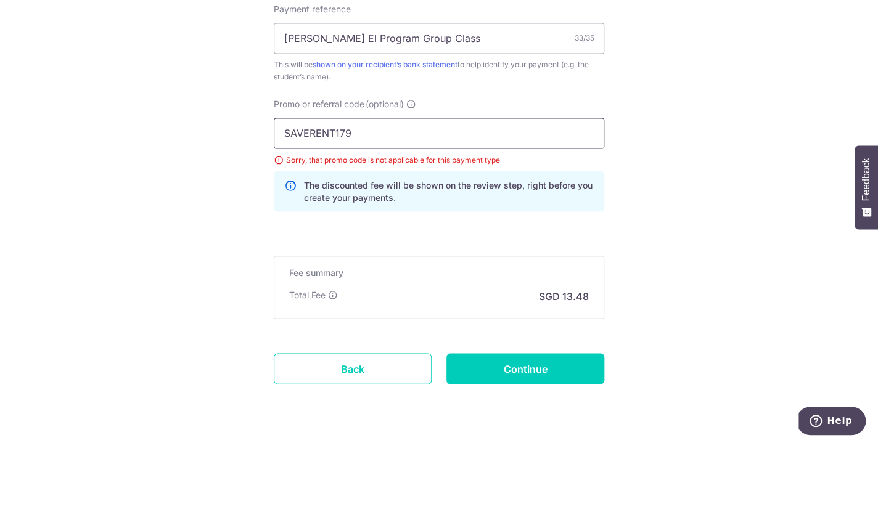
click at [452, 186] on input "SAVERENT179" at bounding box center [439, 201] width 330 height 31
click at [375, 186] on input "SAVERENT179" at bounding box center [439, 201] width 330 height 31
type input "S"
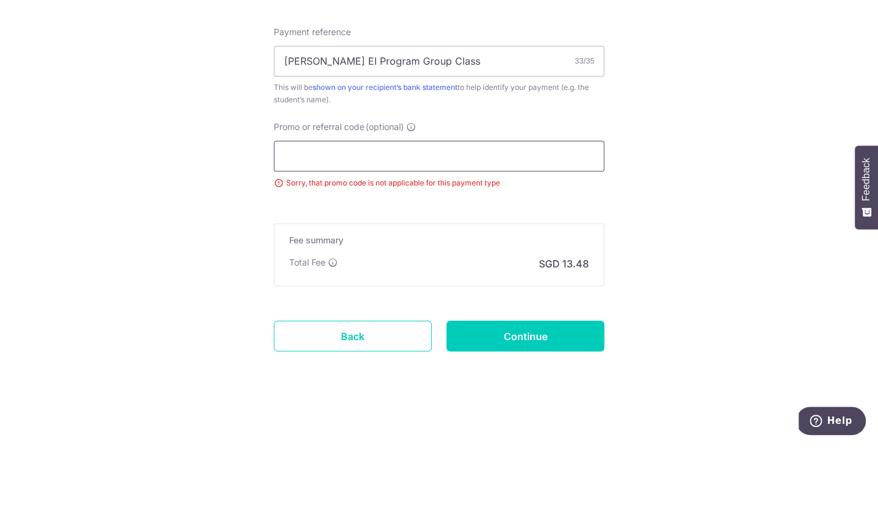
scroll to position [703, 0]
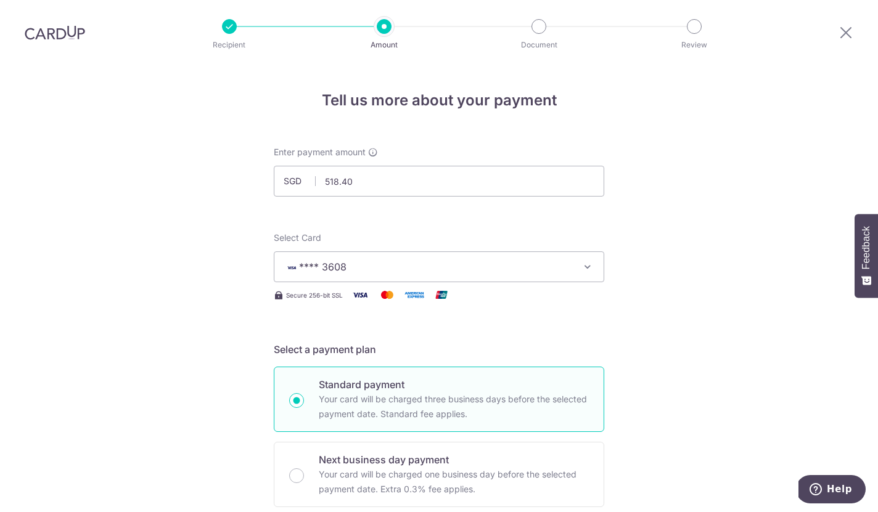
scroll to position [0, 0]
click at [581, 252] on button "**** 3608" at bounding box center [439, 267] width 330 height 31
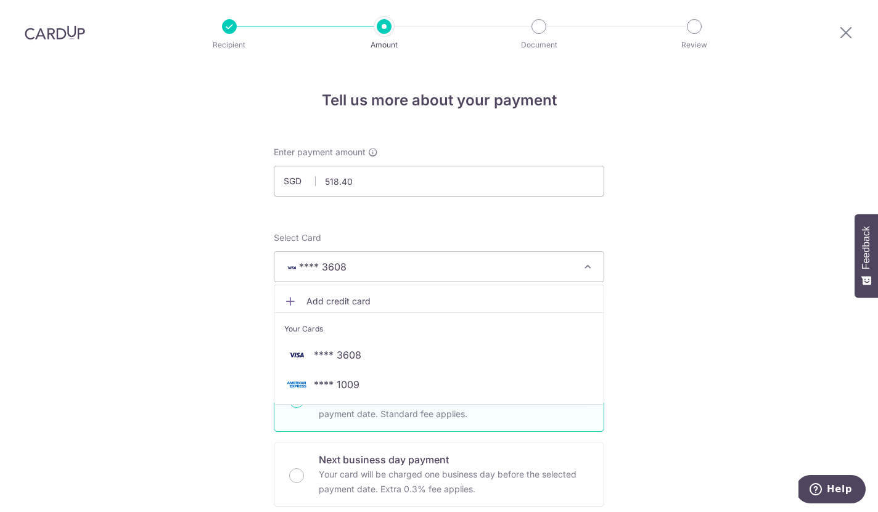
click at [568, 377] on span "**** 1009" at bounding box center [438, 384] width 309 height 15
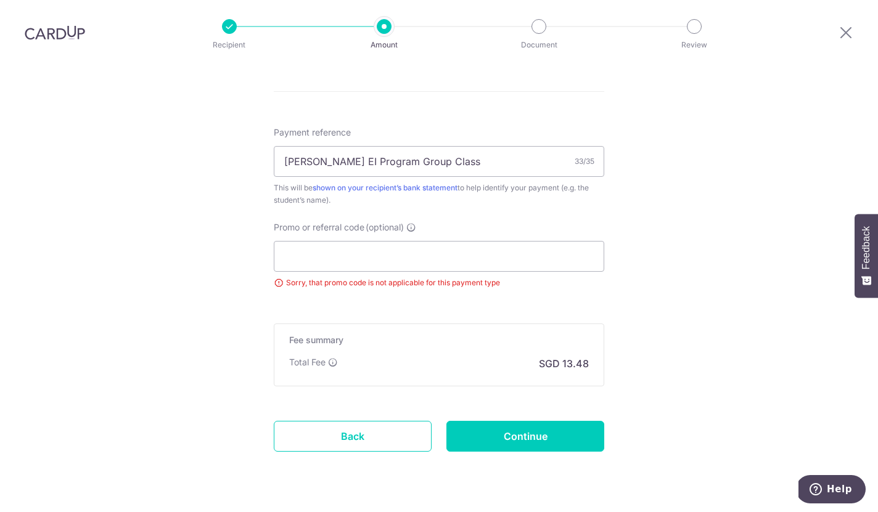
scroll to position [703, 0]
click at [579, 422] on input "Continue" at bounding box center [525, 437] width 158 height 31
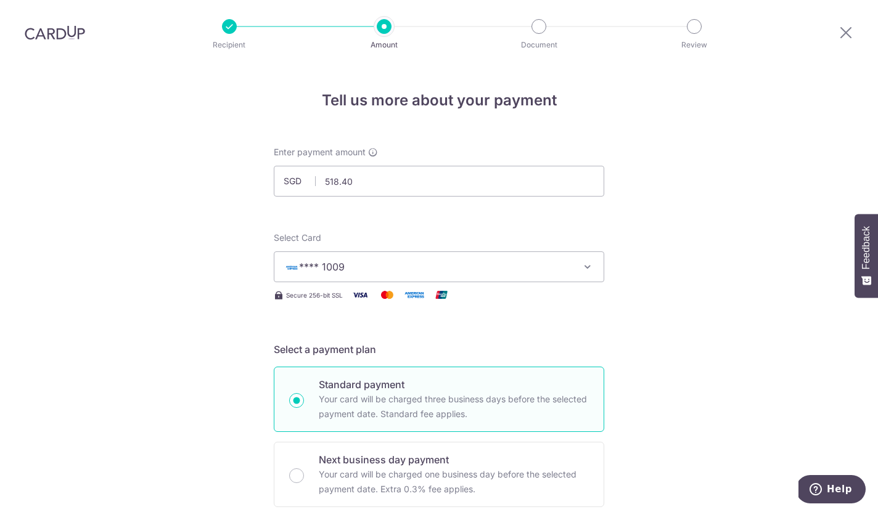
click at [586, 261] on icon "button" at bounding box center [587, 267] width 12 height 12
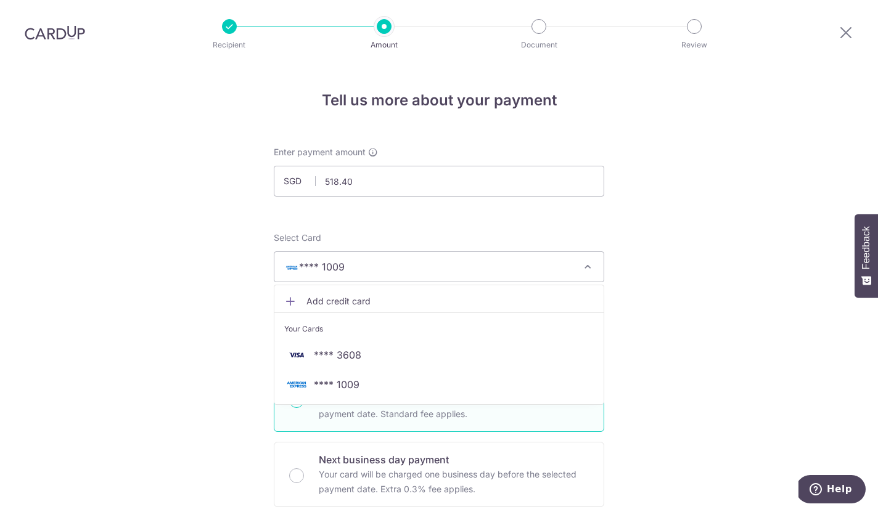
click at [558, 348] on span "**** 3608" at bounding box center [438, 355] width 309 height 15
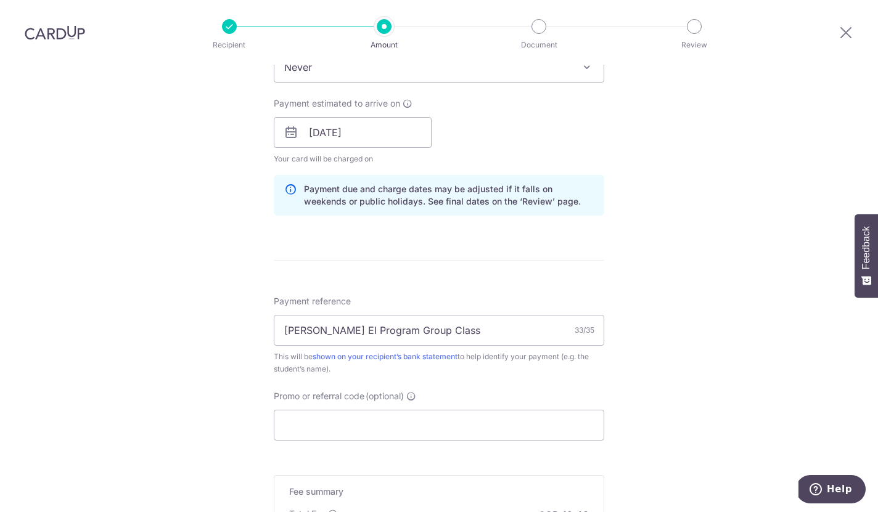
scroll to position [633, 0]
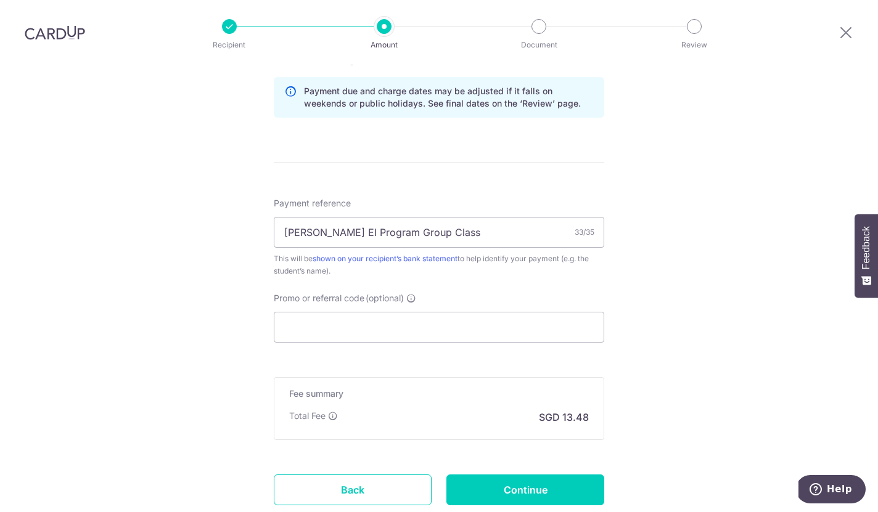
click at [554, 475] on input "Continue" at bounding box center [525, 490] width 158 height 31
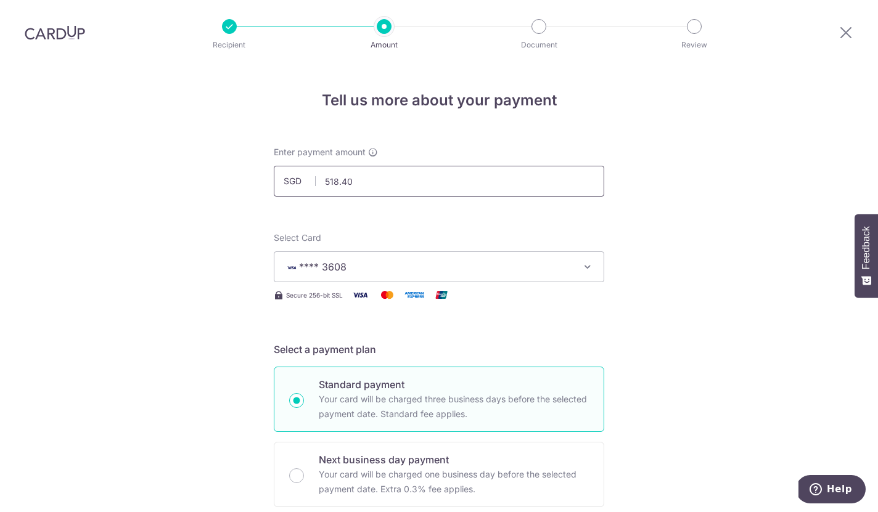
click at [407, 166] on input "518.40" at bounding box center [439, 181] width 330 height 31
click at [588, 261] on icon "button" at bounding box center [587, 267] width 12 height 12
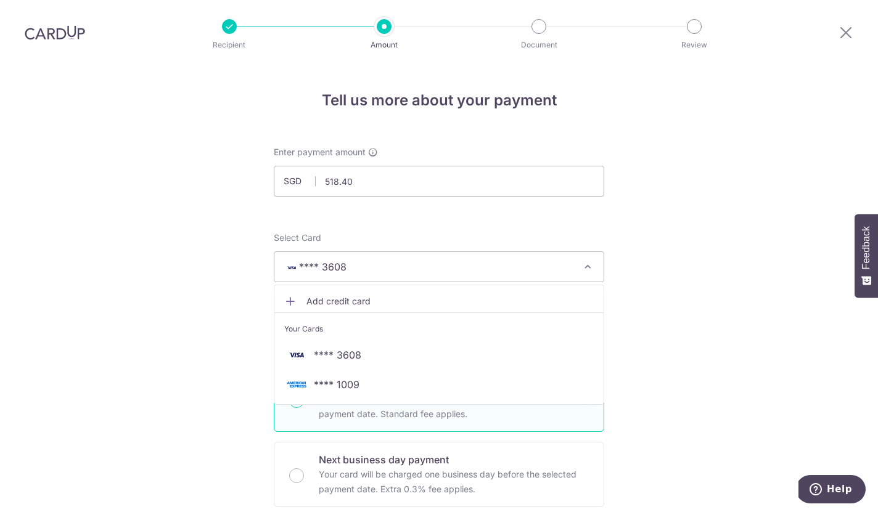
click at [385, 377] on span "**** 1009" at bounding box center [438, 384] width 309 height 15
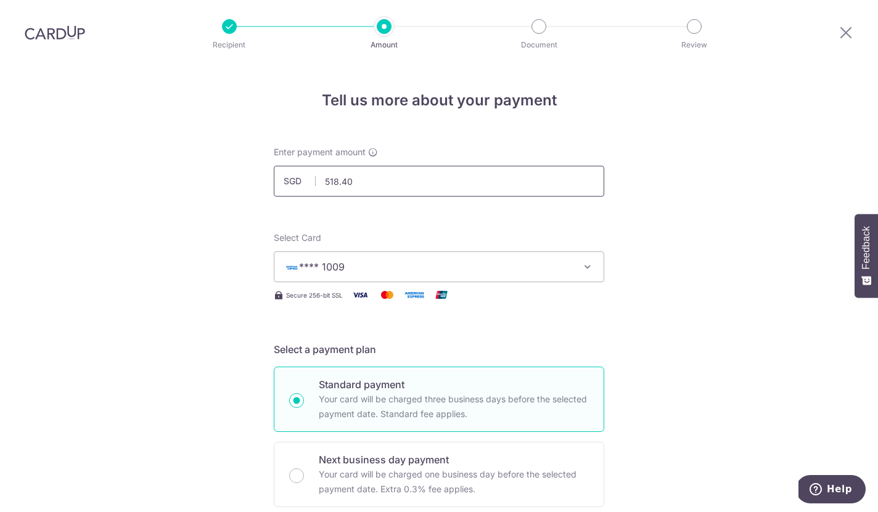
click at [386, 166] on input "518.40" at bounding box center [439, 181] width 330 height 31
type input "5"
type input "1,440.00"
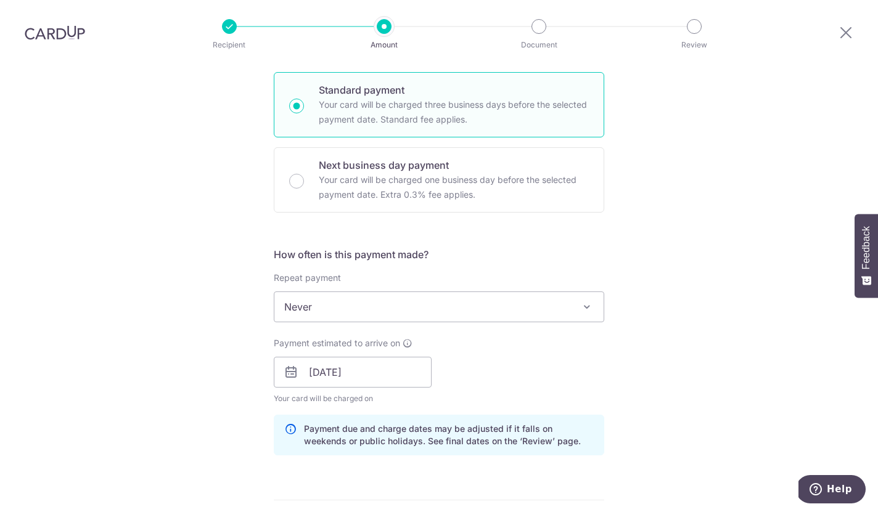
scroll to position [219, 0]
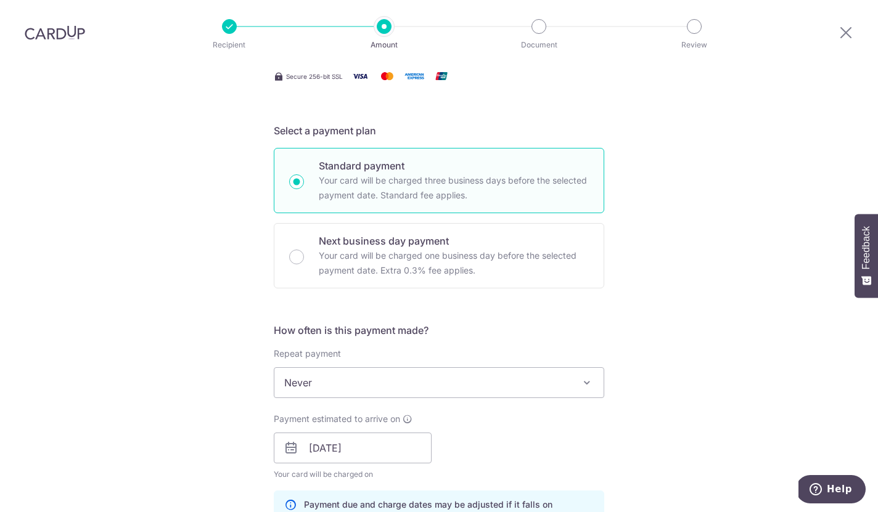
click at [594, 375] on span at bounding box center [586, 382] width 15 height 15
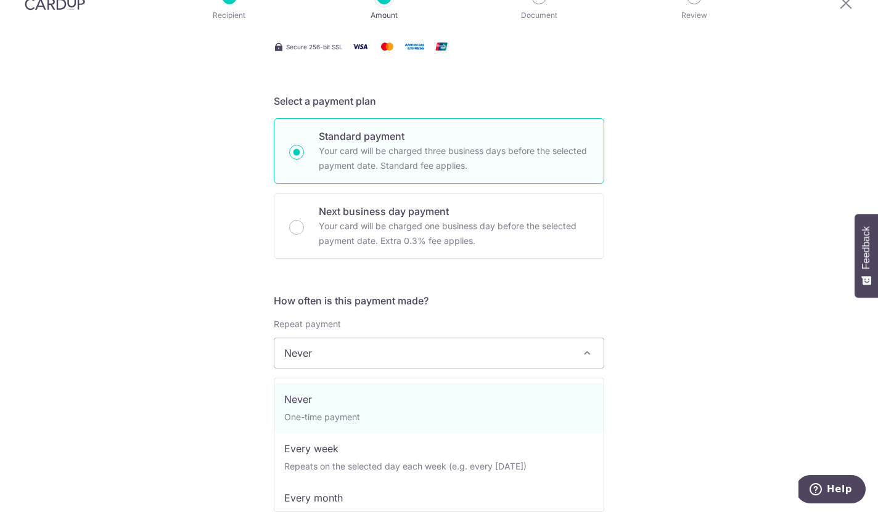
click at [712, 279] on div "Tell us more about your payment Enter payment amount SGD 1,440.00 1440.00 Selec…" at bounding box center [439, 399] width 878 height 1166
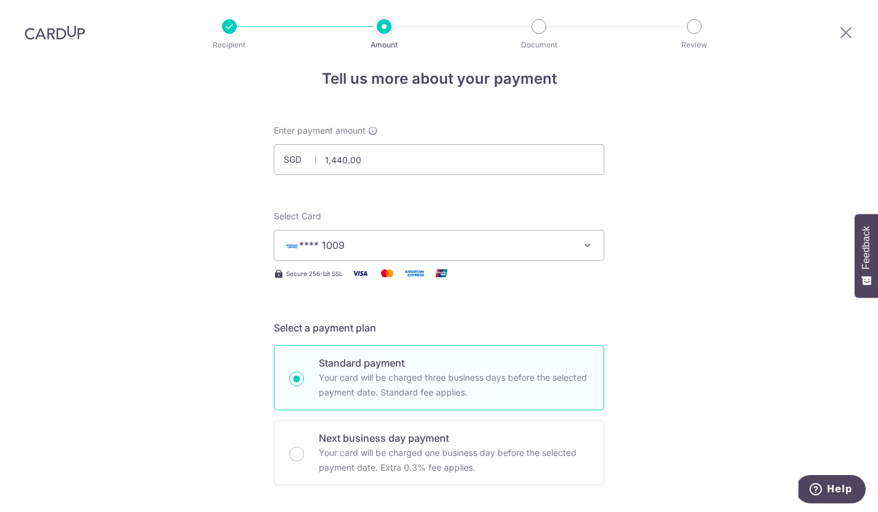
scroll to position [20, 0]
click at [588, 240] on icon "button" at bounding box center [587, 246] width 12 height 12
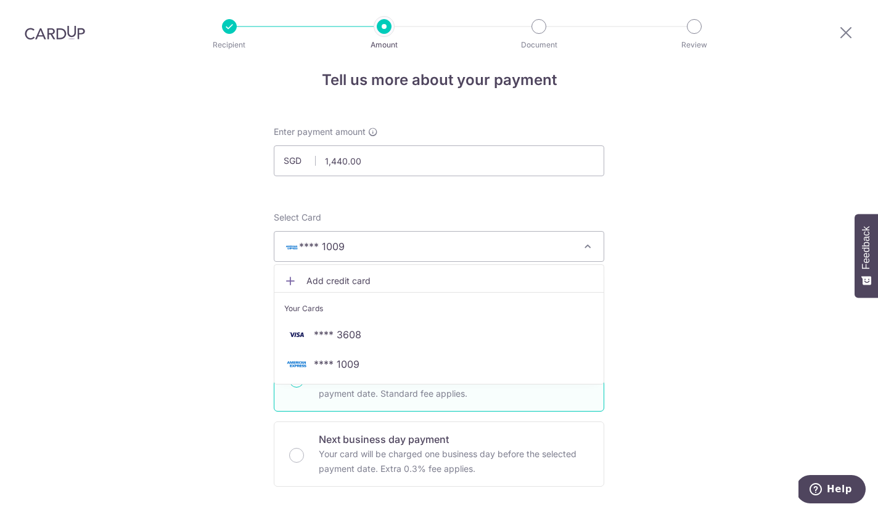
click at [518, 327] on span "**** 3608" at bounding box center [438, 334] width 309 height 15
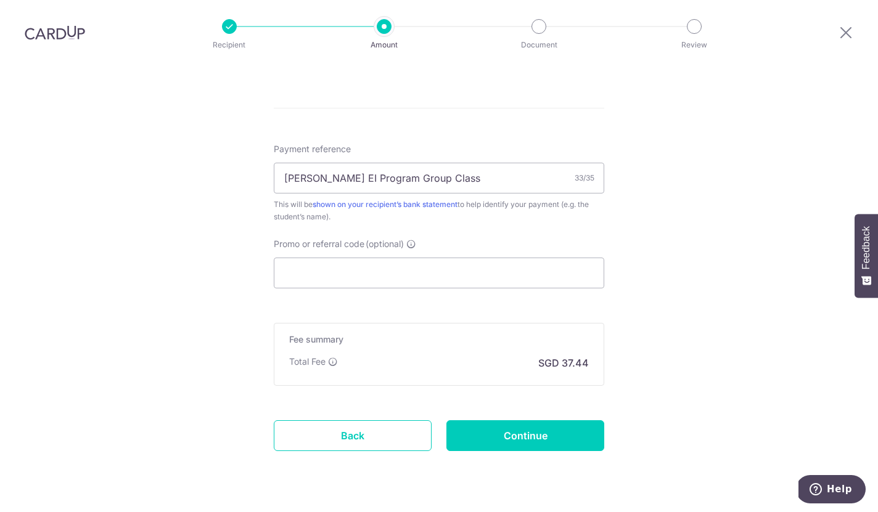
scroll to position [686, 0]
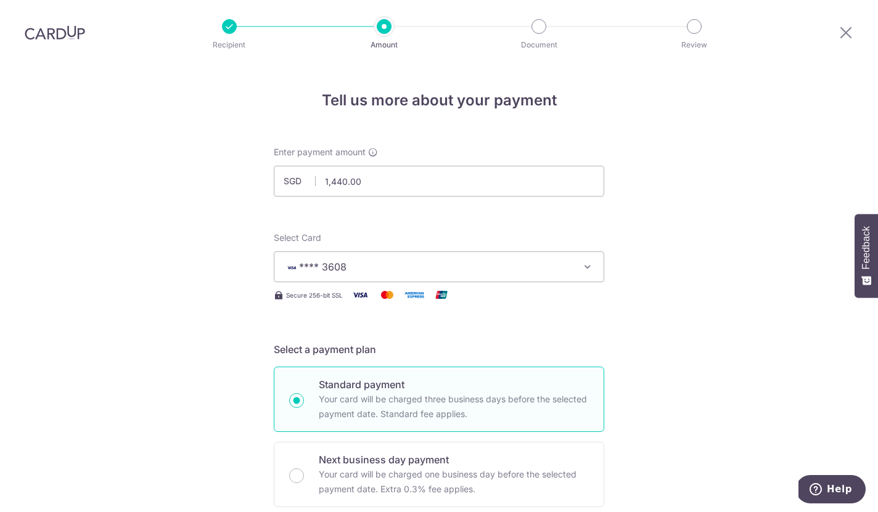
scroll to position [0, 0]
